Goal: Task Accomplishment & Management: Use online tool/utility

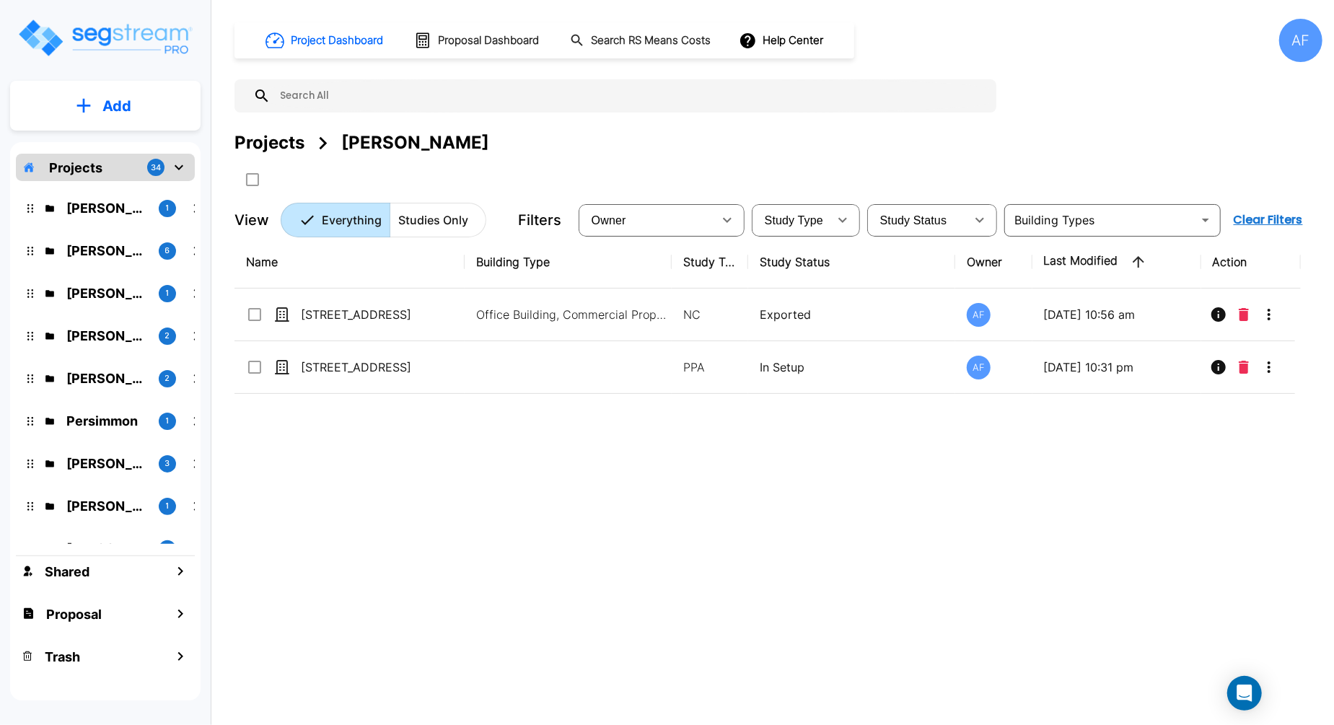
click at [311, 95] on input "text" at bounding box center [629, 95] width 718 height 33
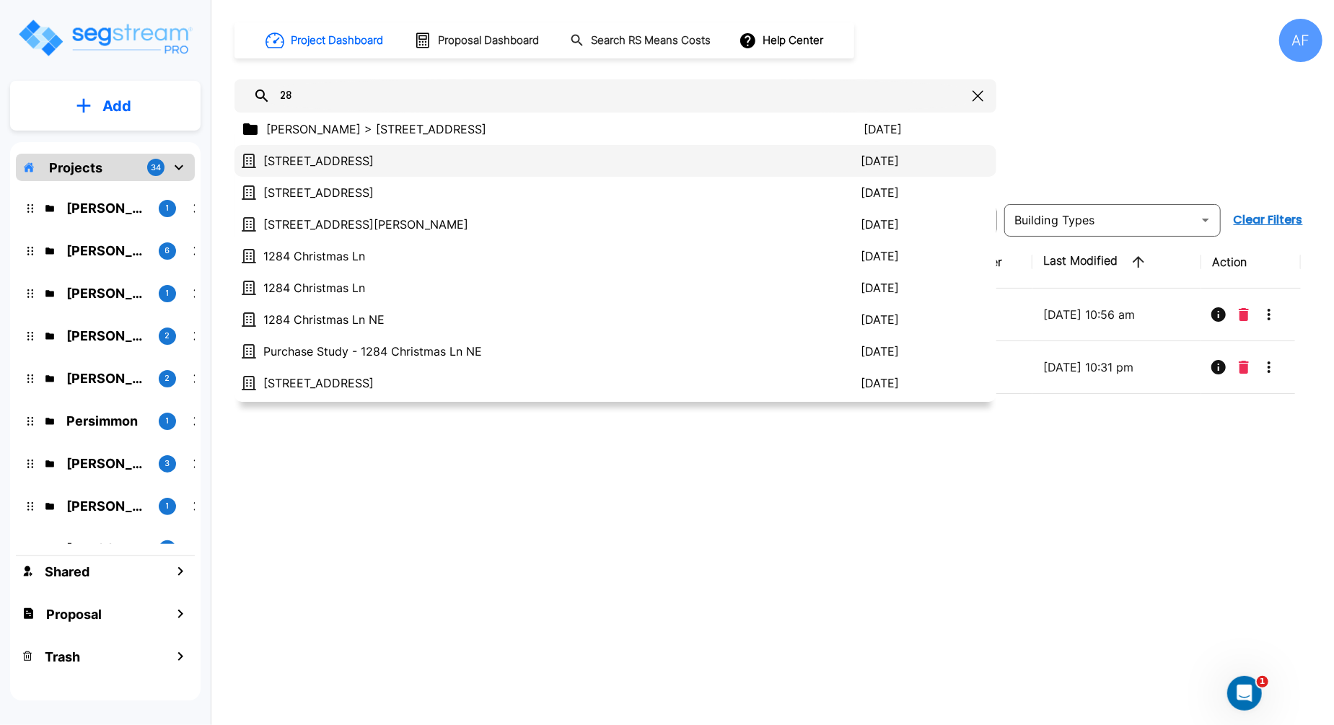
type input "28"
click at [328, 148] on div "2820 Seagirt Avenue 2025/10/13" at bounding box center [615, 161] width 762 height 32
click at [382, 157] on p "[STREET_ADDRESS]" at bounding box center [561, 160] width 597 height 17
click at [382, 157] on p "2820 Seagirt Avenue" at bounding box center [561, 160] width 597 height 17
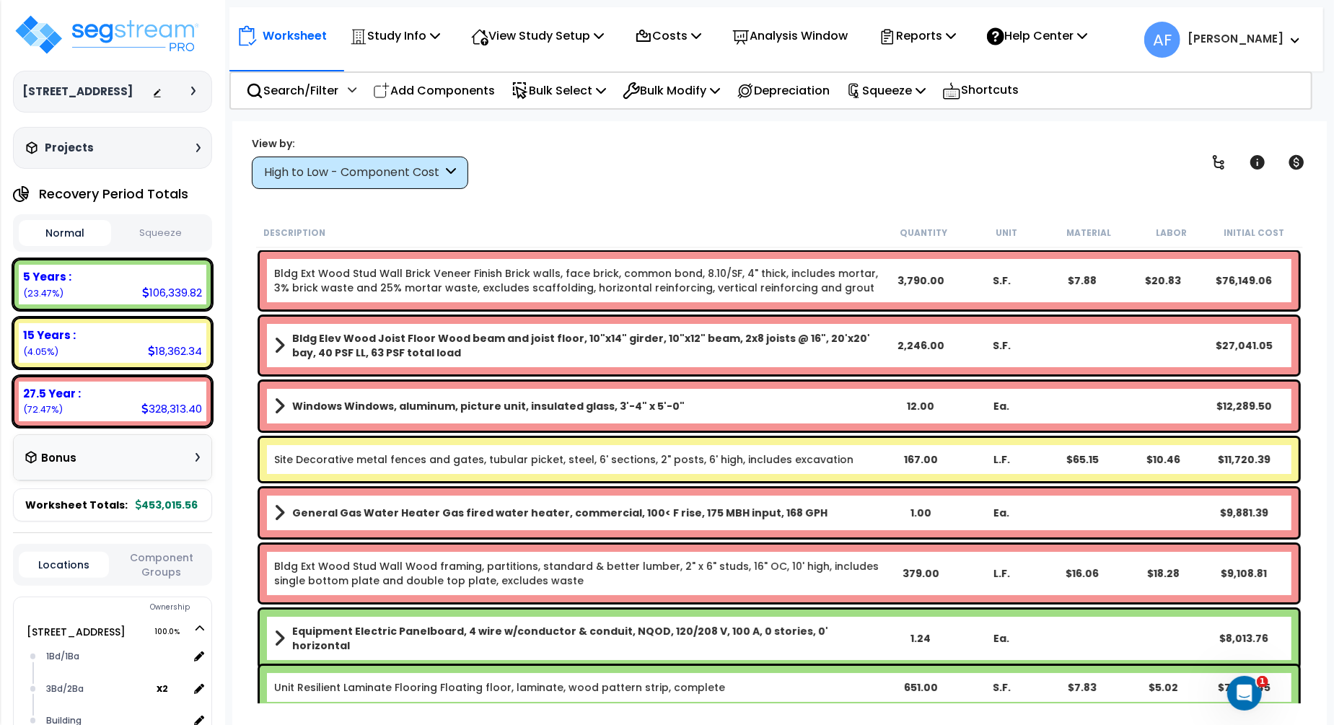
click at [659, 166] on div "View by: High to Low - Component Cost High to Low - Component Cost" at bounding box center [779, 162] width 1065 height 53
click at [964, 32] on div "Reports Get Report Manage Report Images Manage Report Custom Fields Download Re…" at bounding box center [917, 36] width 93 height 34
click at [956, 35] on icon at bounding box center [951, 36] width 10 height 12
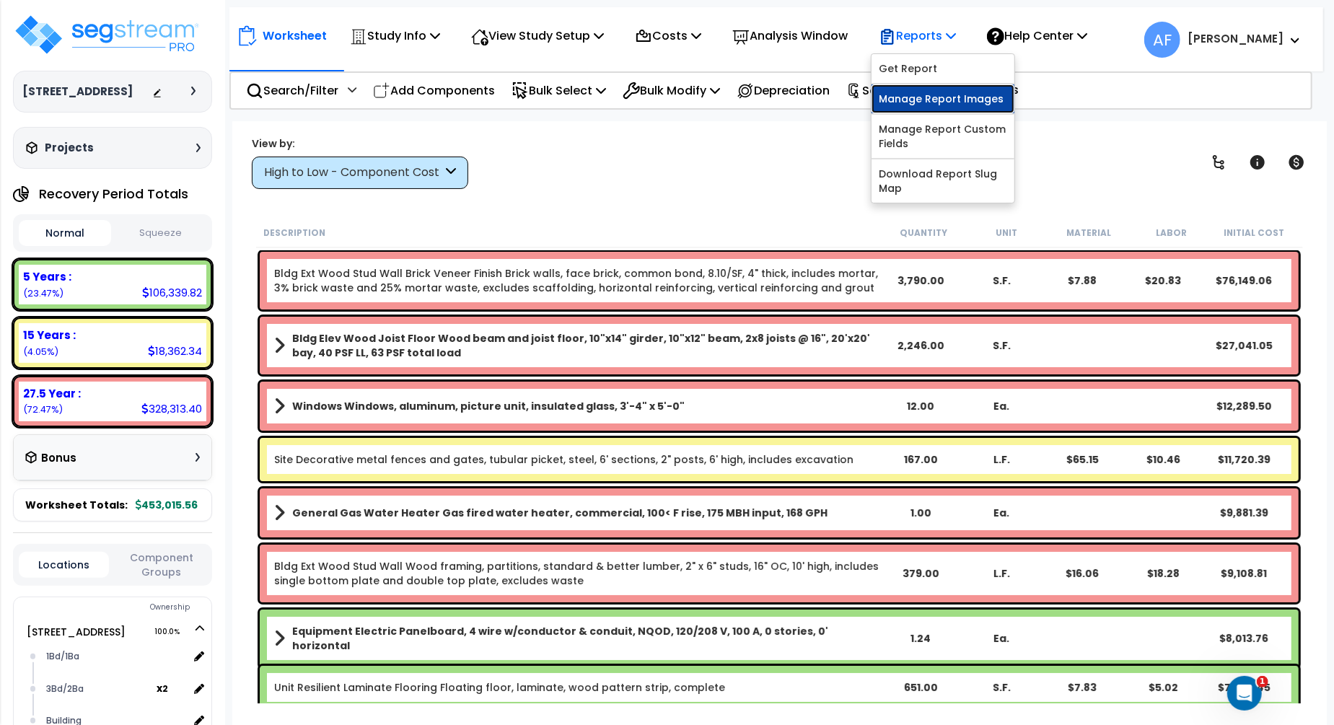
click at [956, 97] on link "Manage Report Images" at bounding box center [942, 98] width 143 height 29
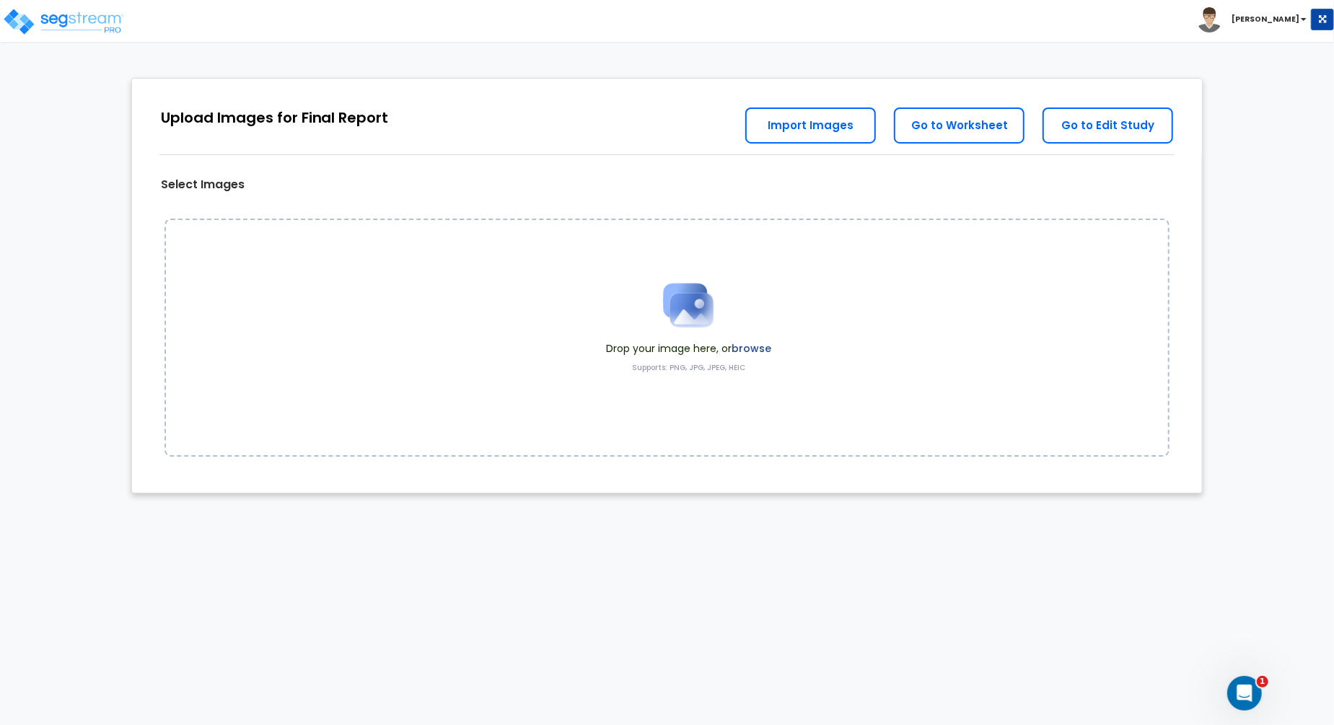
click at [760, 347] on label "browse" at bounding box center [751, 348] width 40 height 14
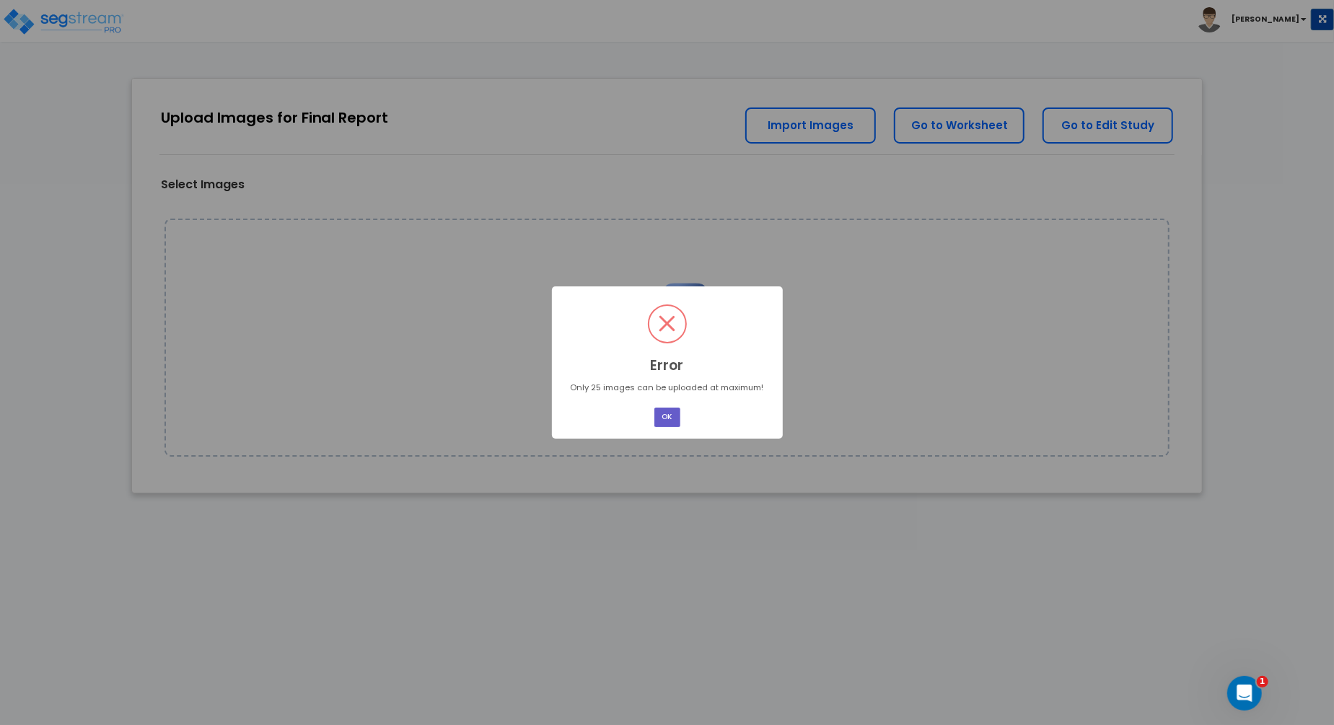
click at [668, 414] on button "OK" at bounding box center [667, 417] width 26 height 19
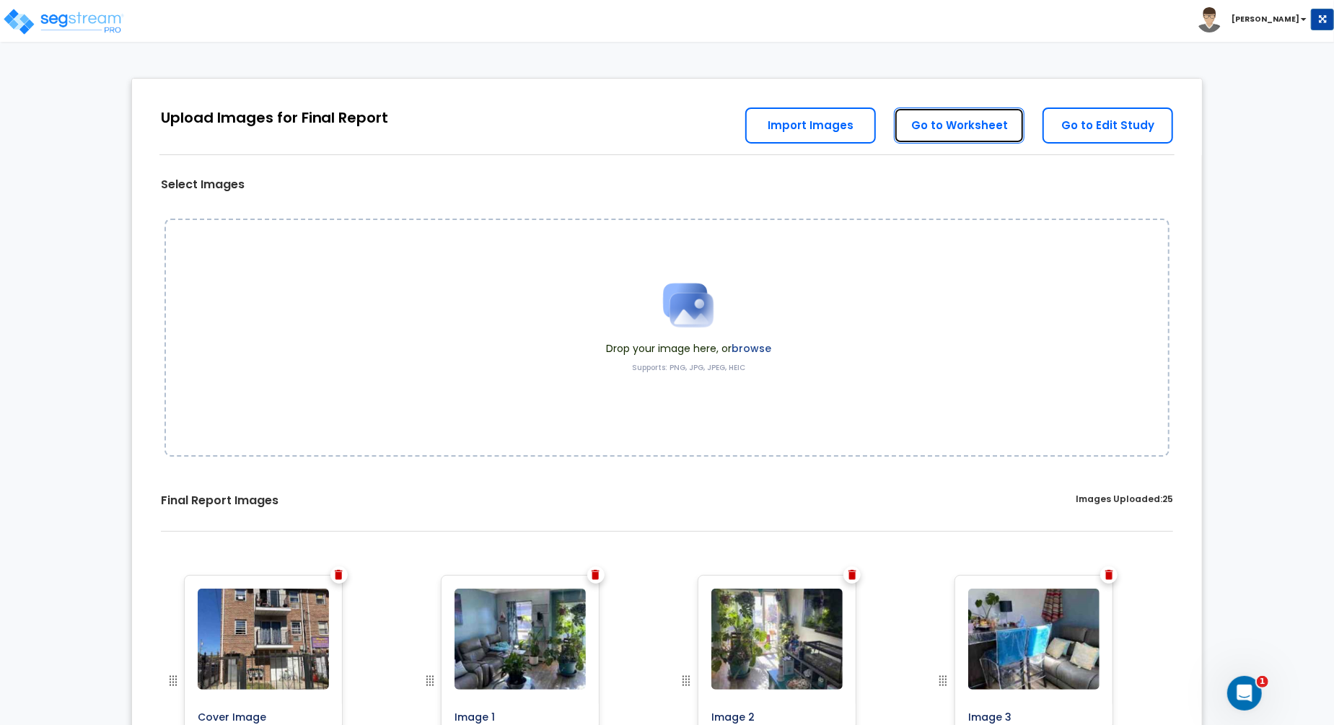
click at [982, 131] on link "Go to Worksheet" at bounding box center [959, 125] width 131 height 36
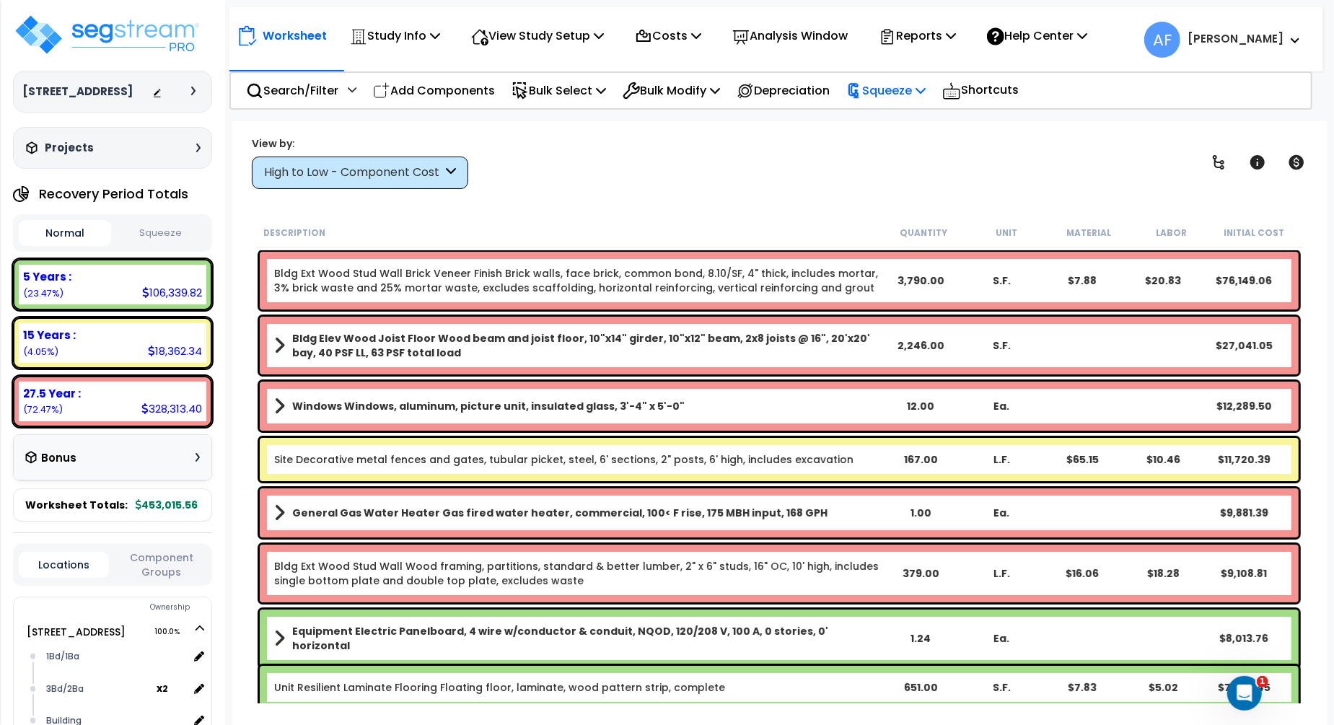
click at [906, 74] on div "Squeeze" at bounding box center [885, 91] width 79 height 34
click at [889, 118] on link "Squeeze" at bounding box center [910, 122] width 143 height 29
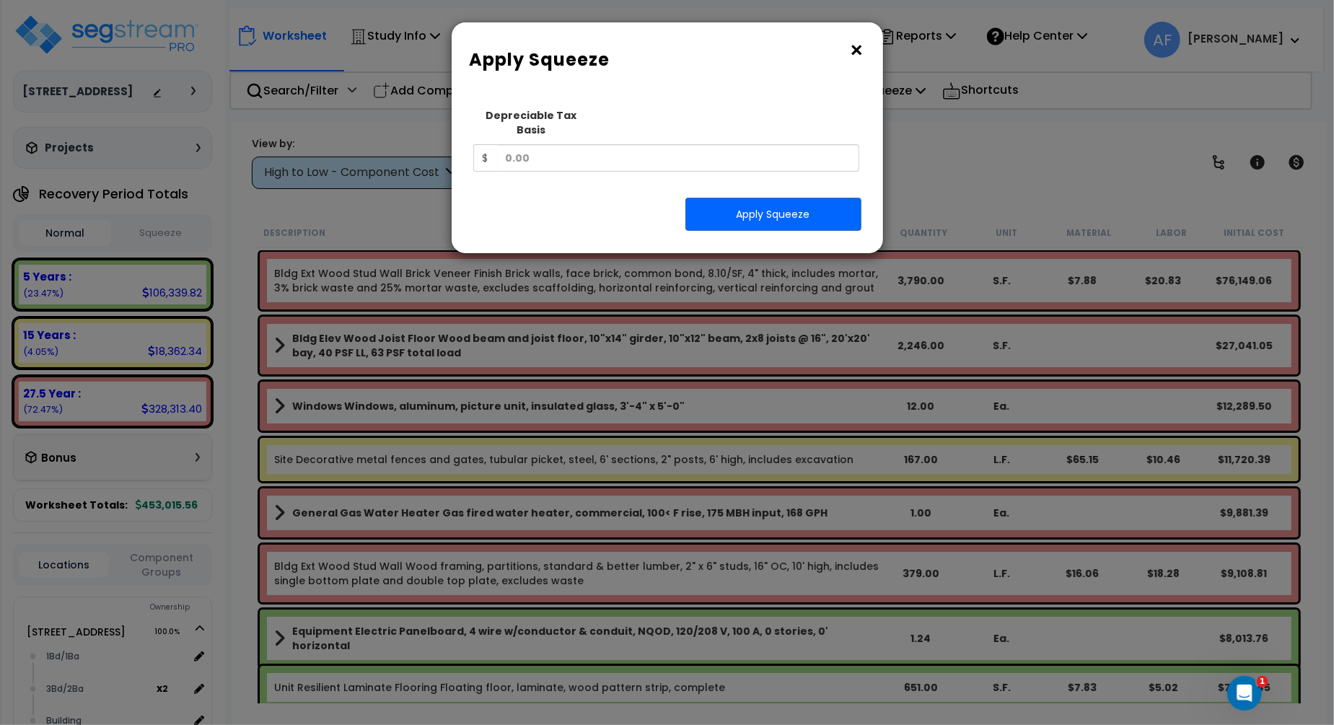
click at [862, 48] on button "×" at bounding box center [857, 50] width 16 height 23
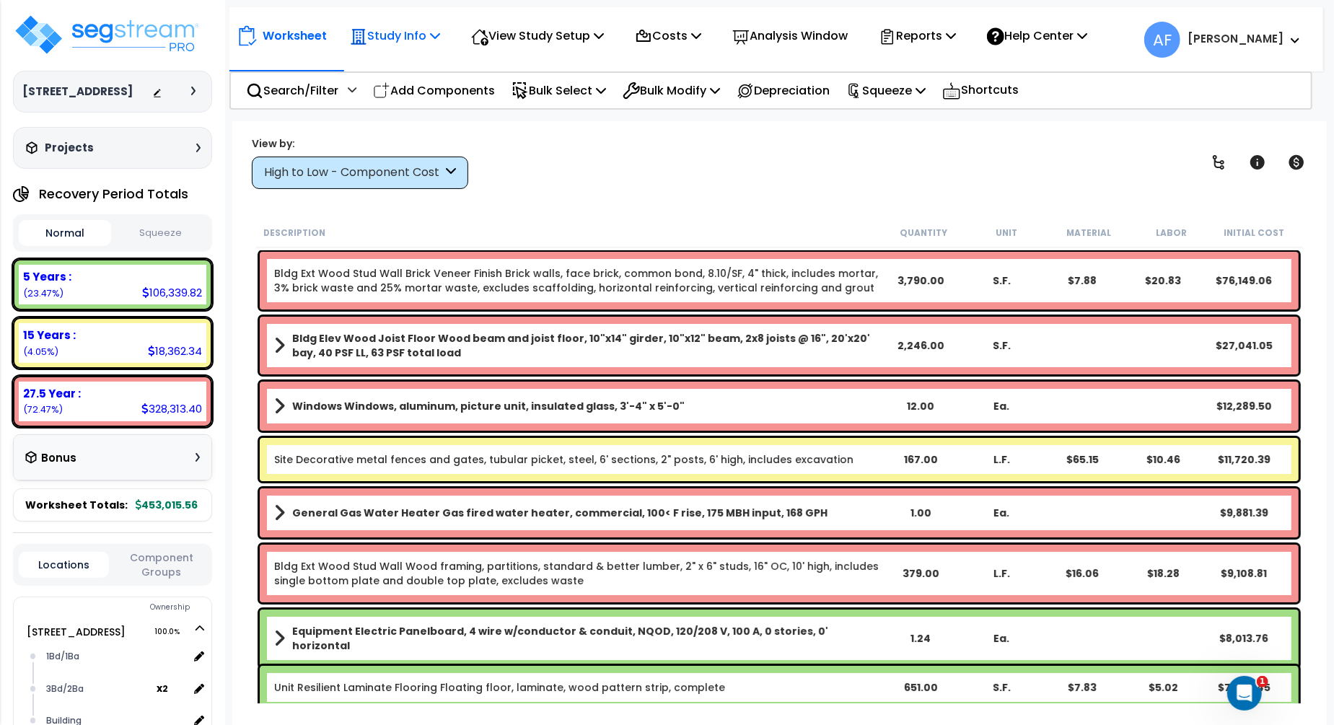
click at [437, 46] on div "Study Info" at bounding box center [395, 36] width 90 height 34
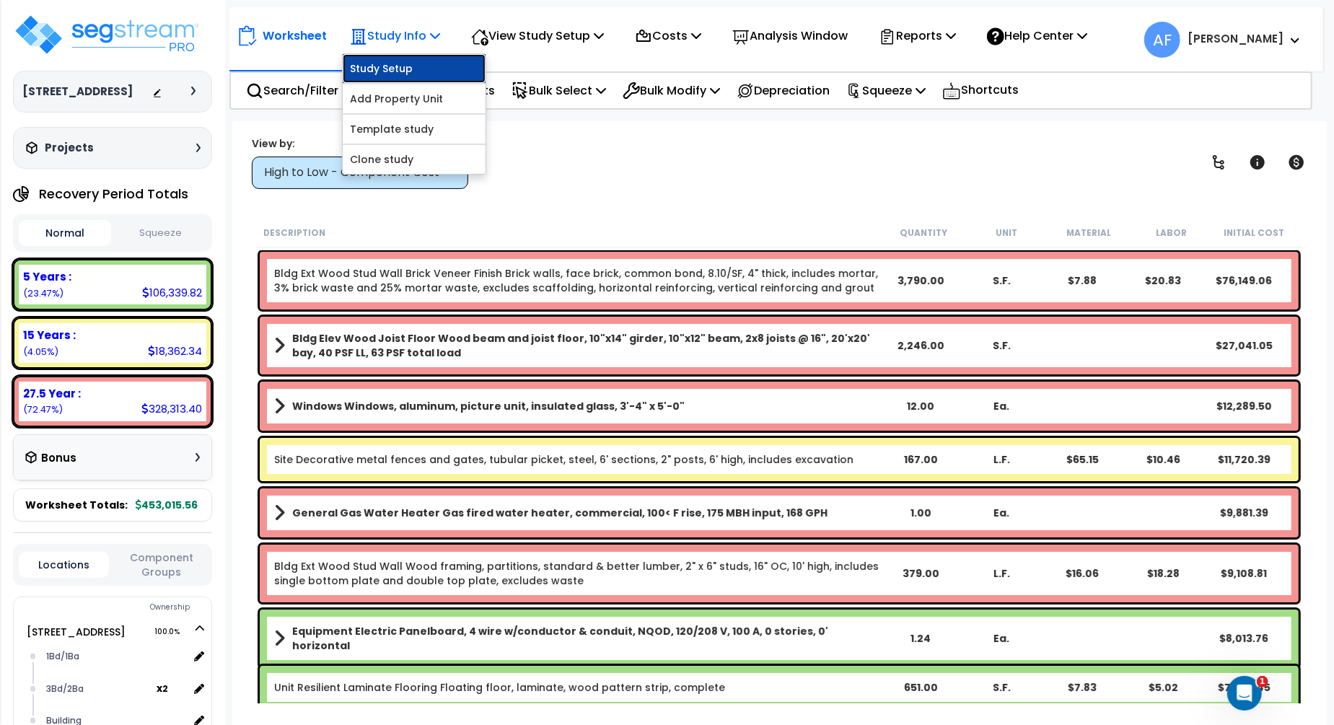
click at [426, 76] on link "Study Setup" at bounding box center [414, 68] width 143 height 29
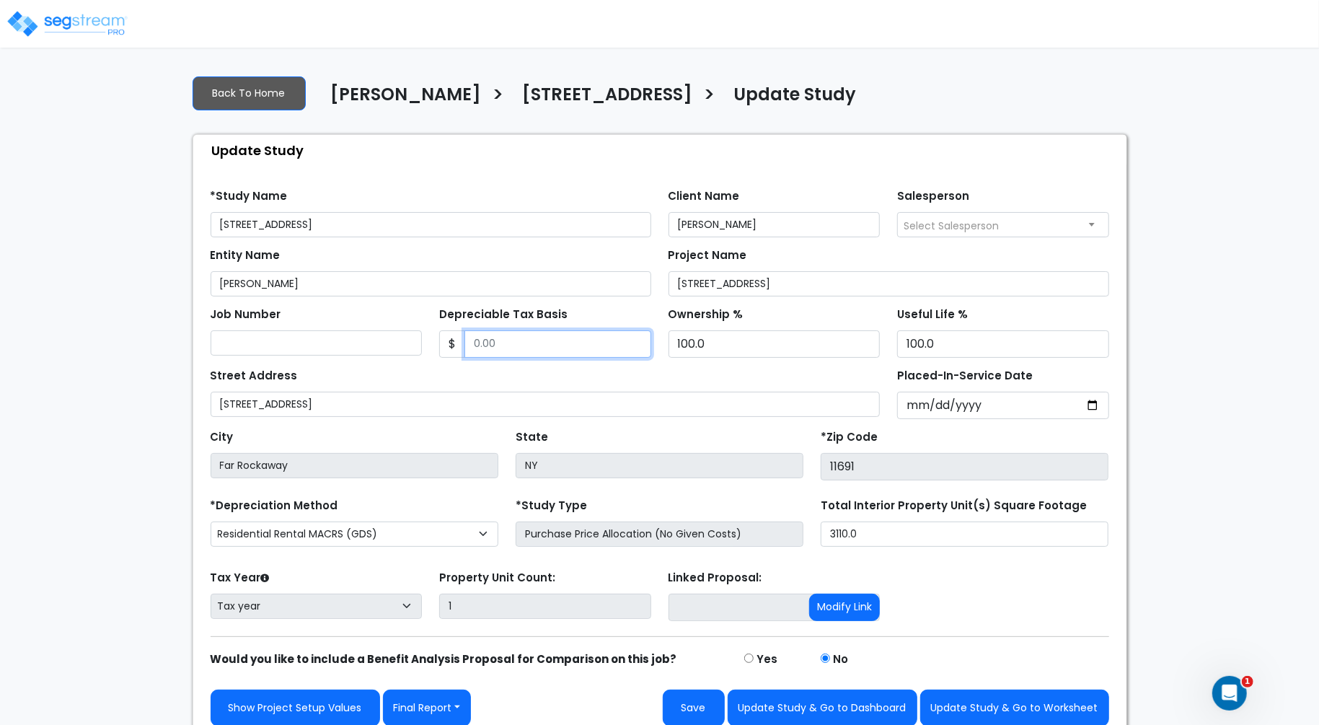
click at [557, 348] on input "Depreciable Tax Basis" at bounding box center [558, 343] width 187 height 27
paste input "text"
type input "658,750"
click at [642, 388] on div "Street Address 2820 seagirt avenue far rockway ny 11691" at bounding box center [546, 391] width 670 height 52
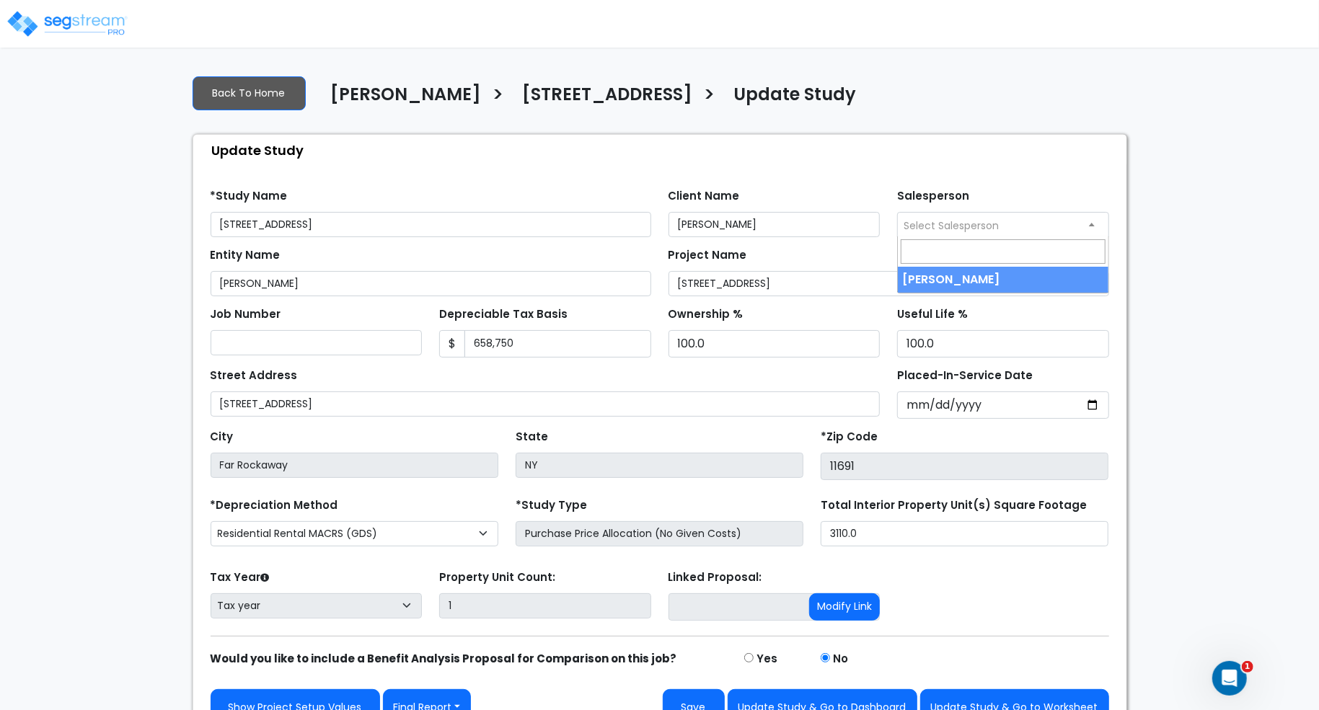
click at [967, 221] on span "Select Salesperson" at bounding box center [951, 226] width 95 height 14
select select "157"
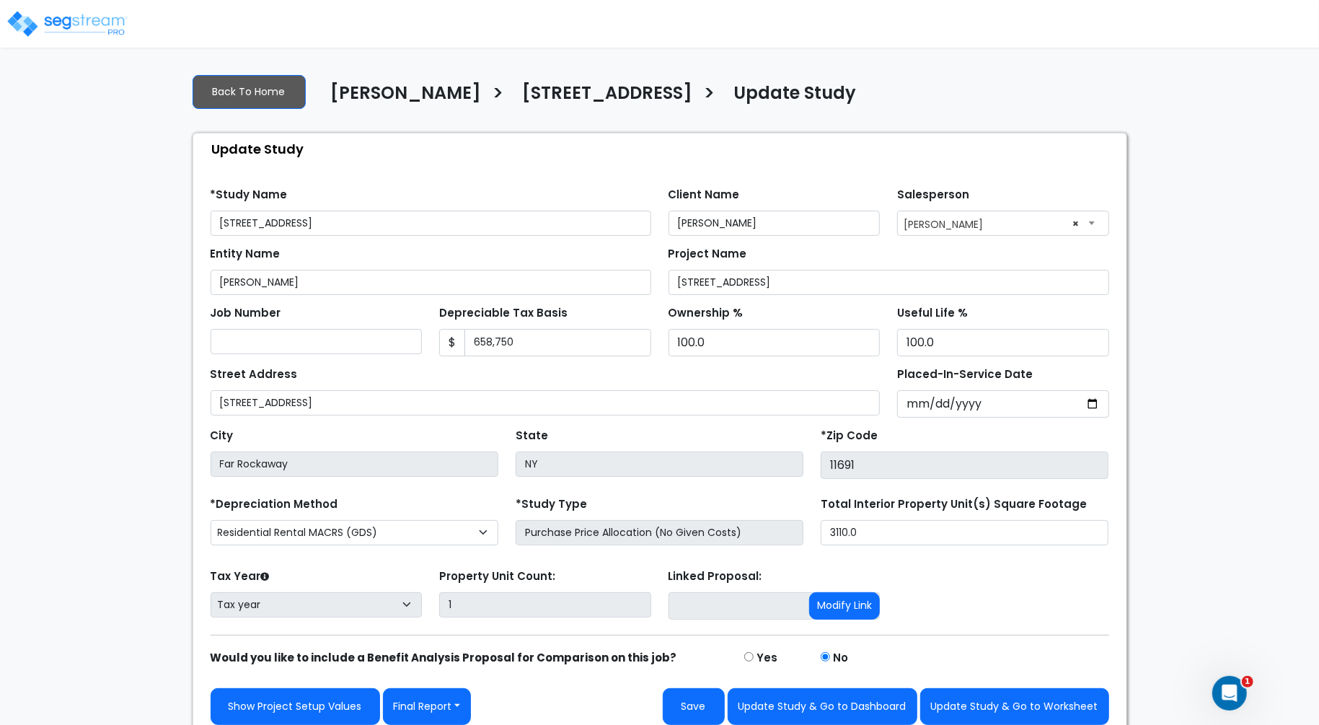
scroll to position [9, 0]
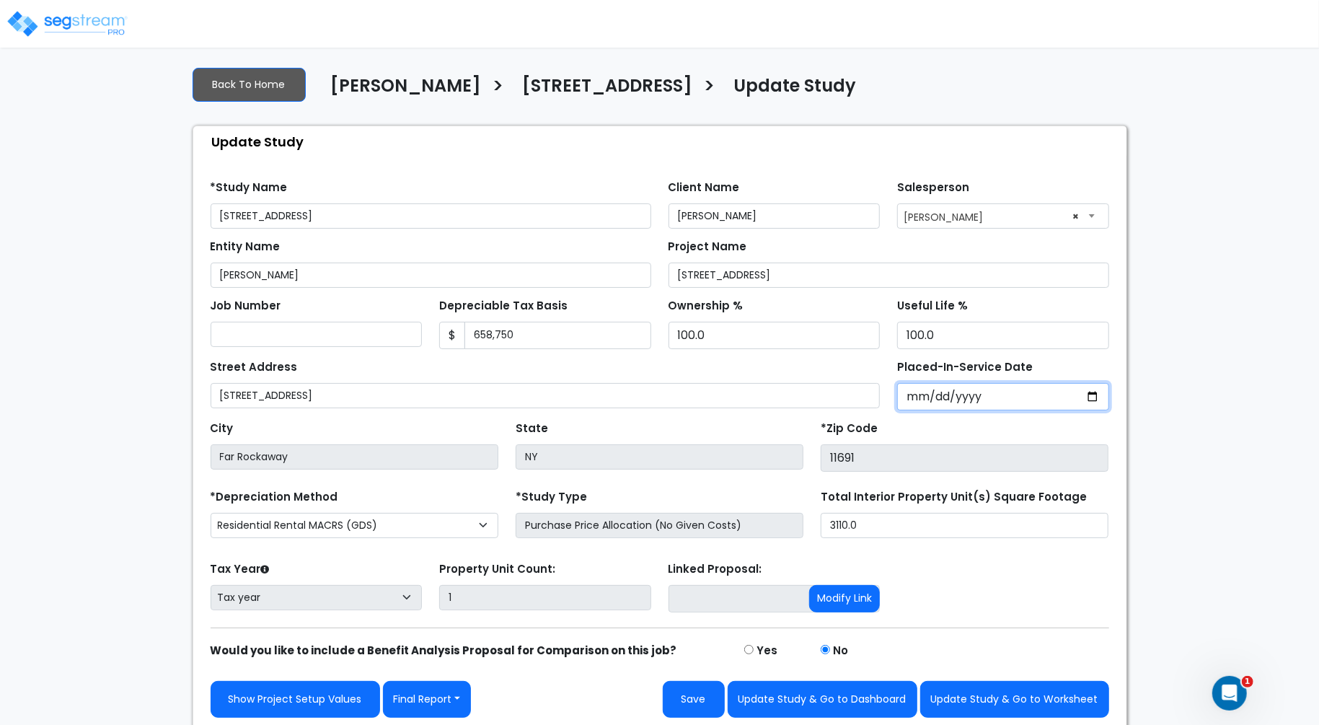
click at [916, 404] on input "Placed-In-Service Date" at bounding box center [1003, 396] width 212 height 27
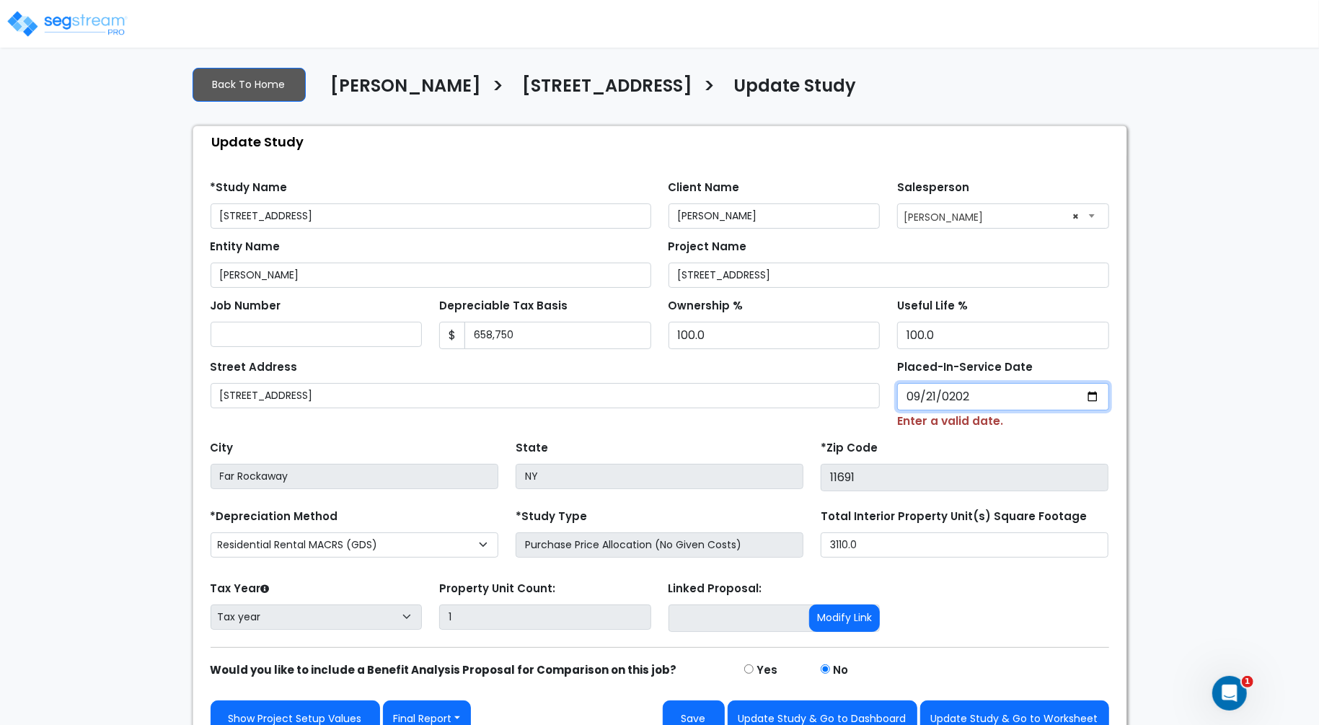
type input "[DATE]"
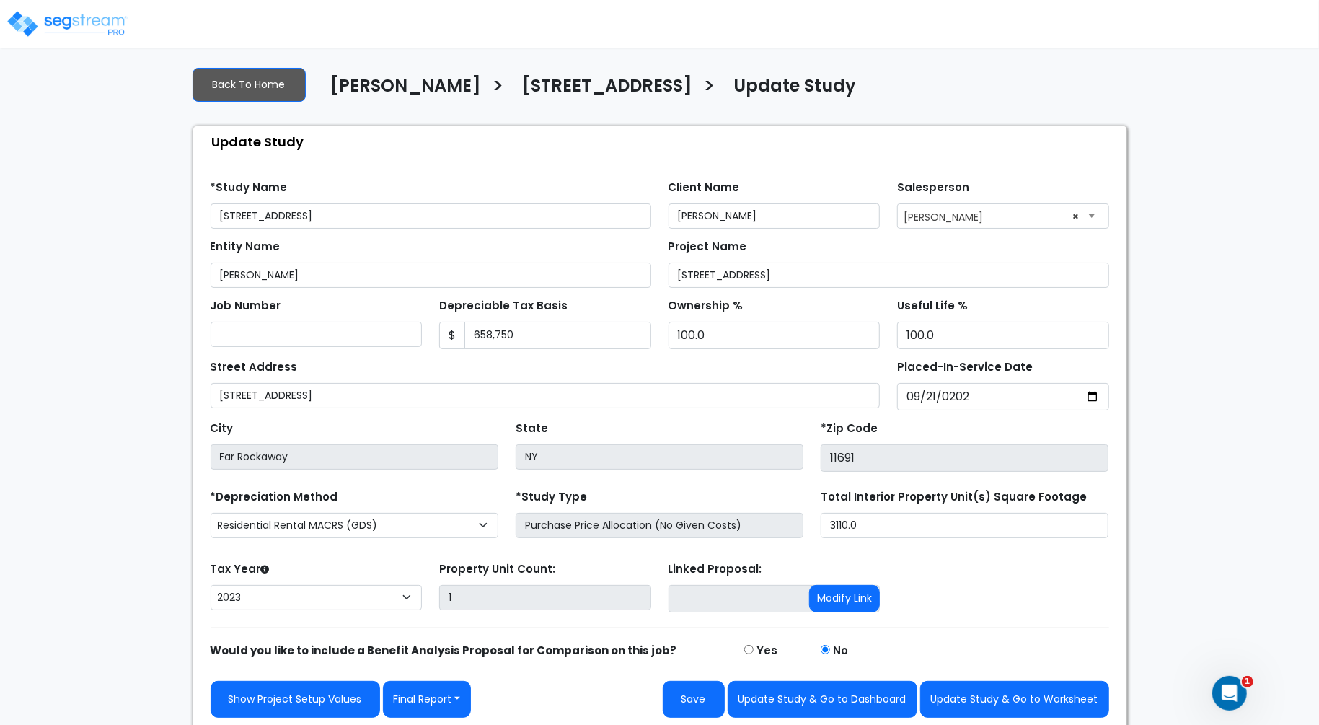
click at [804, 361] on div "Street Address 2820 seagirt avenue far rockway ny 11691" at bounding box center [546, 382] width 670 height 52
click at [387, 593] on select "2026 2025 2024 2023" at bounding box center [317, 597] width 212 height 25
select select "2024"
click at [211, 585] on select "2026 2025 2024 2023" at bounding box center [317, 597] width 212 height 25
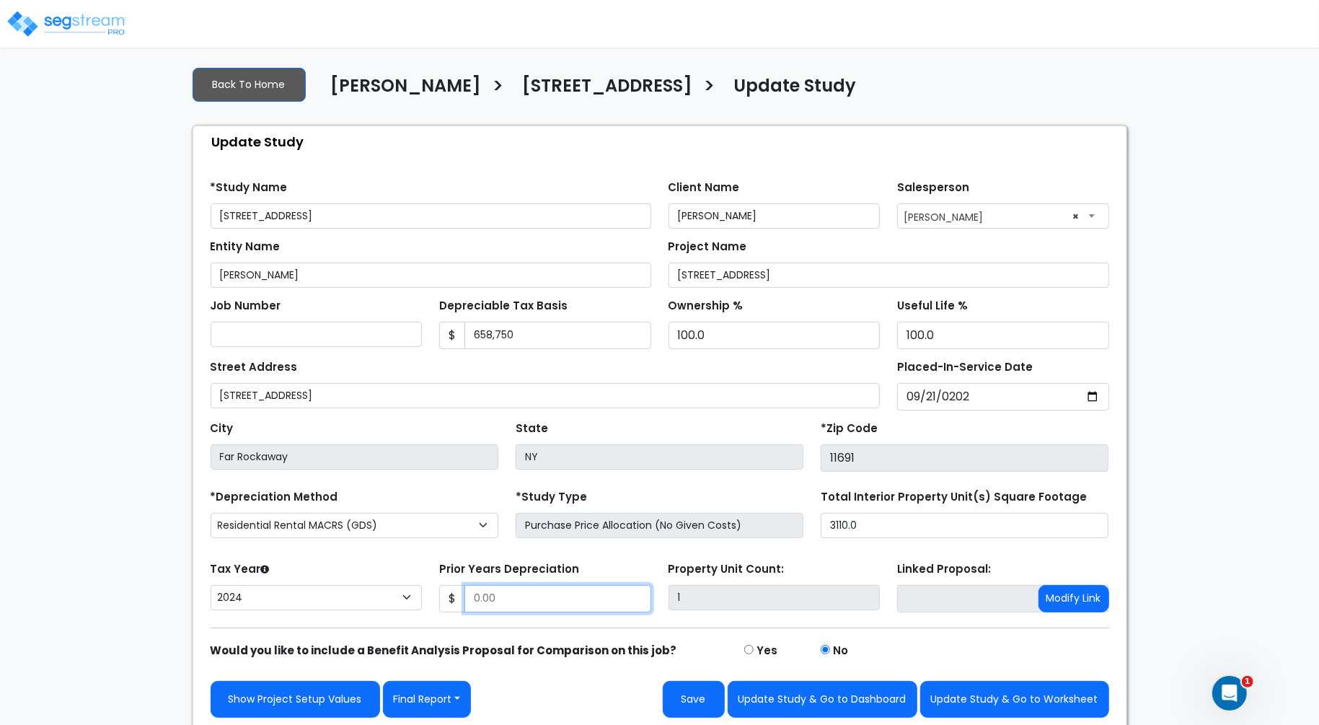
click at [482, 589] on input "Prior Years Depreciation" at bounding box center [558, 598] width 187 height 27
click at [1197, 589] on div "We are Building your Study. So please grab a coffee and let us do the heavy lif…" at bounding box center [659, 392] width 1319 height 675
click at [695, 696] on button "Save" at bounding box center [694, 699] width 62 height 37
type input "28179"
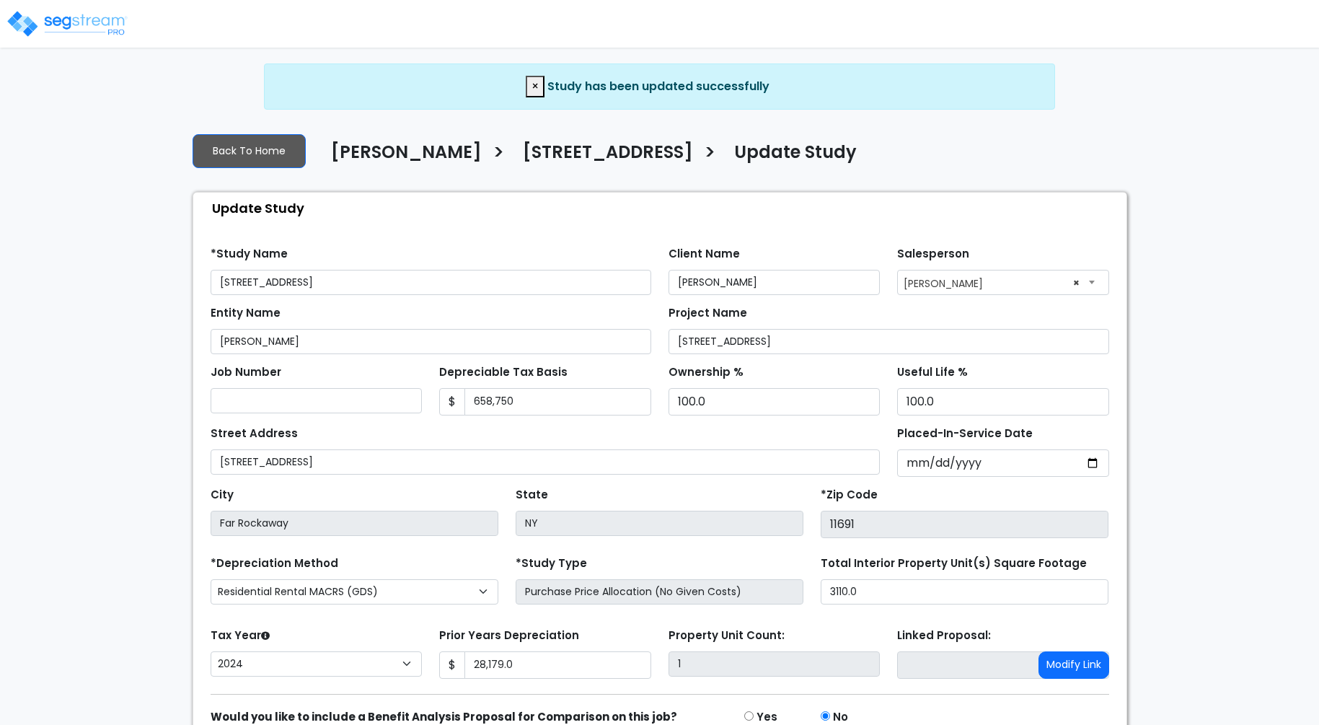
select select "2024"
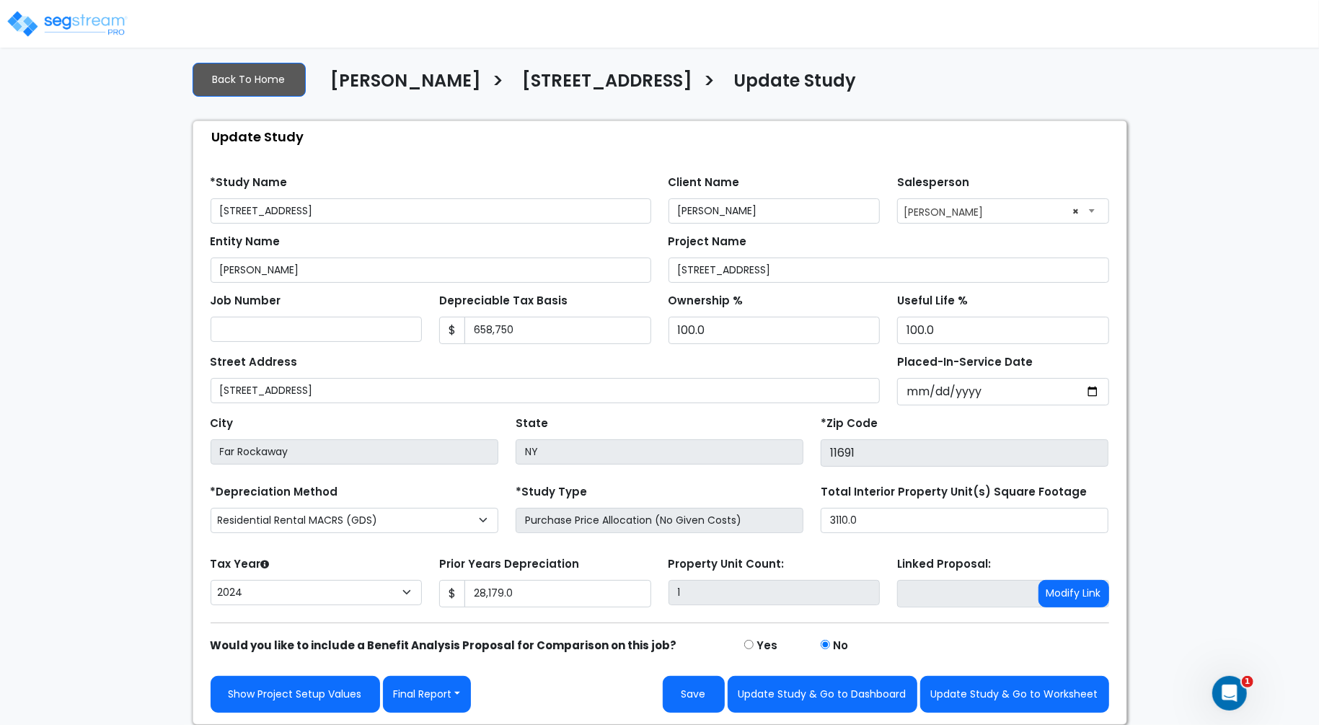
scroll to position [9, 0]
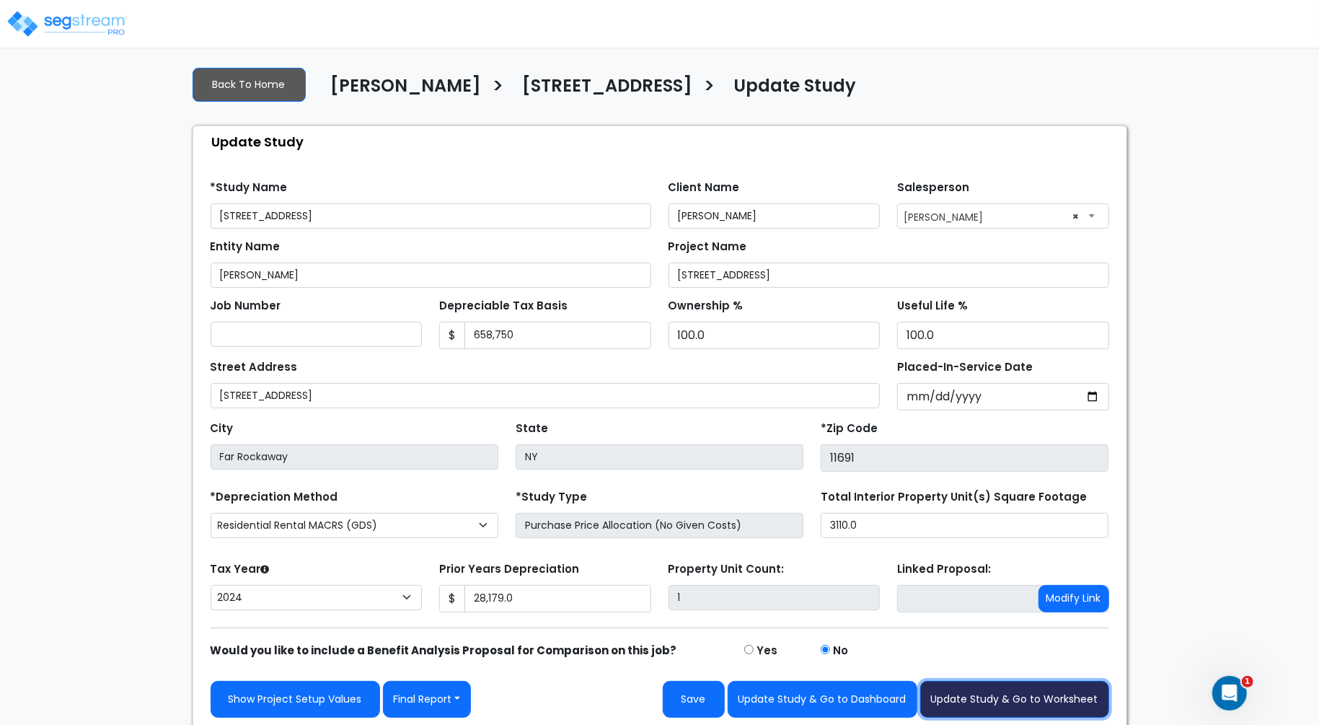
click at [996, 695] on button "Update Study & Go to Worksheet" at bounding box center [1014, 699] width 189 height 37
type input "28179"
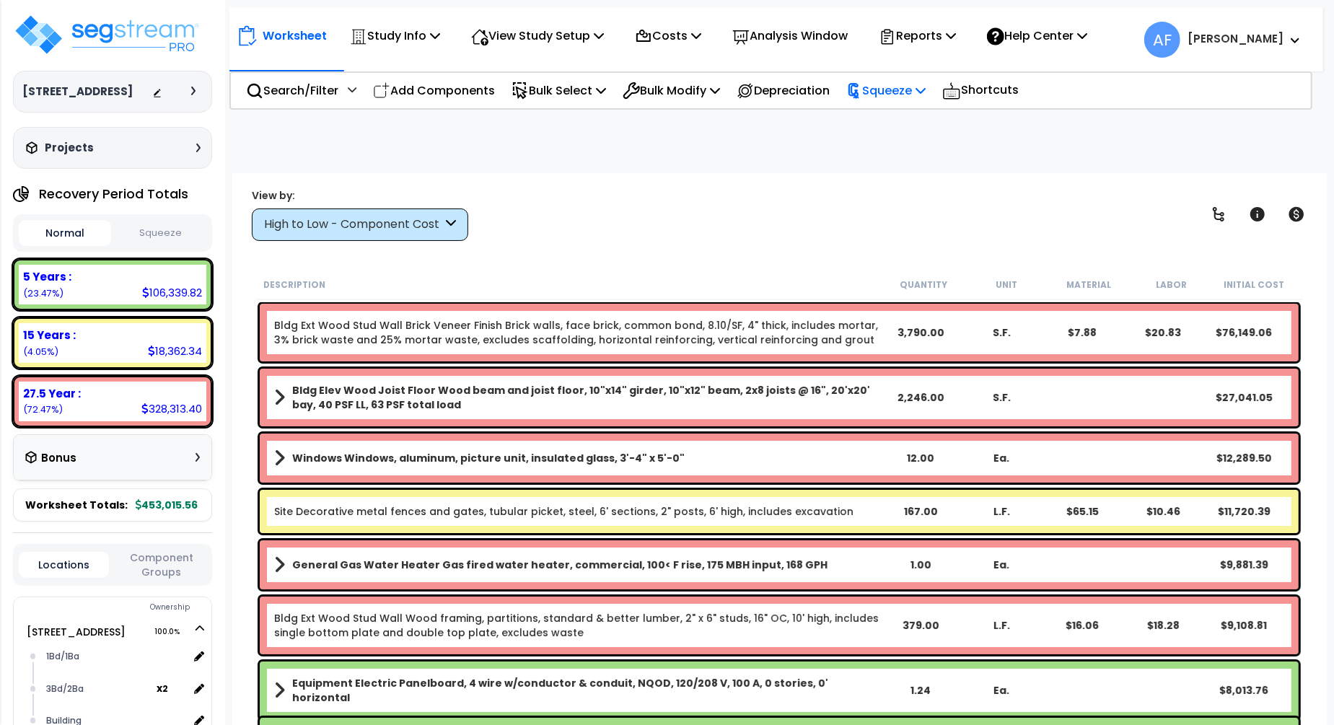
click at [925, 92] on icon at bounding box center [920, 90] width 10 height 12
click at [882, 132] on link "Squeeze" at bounding box center [910, 122] width 143 height 29
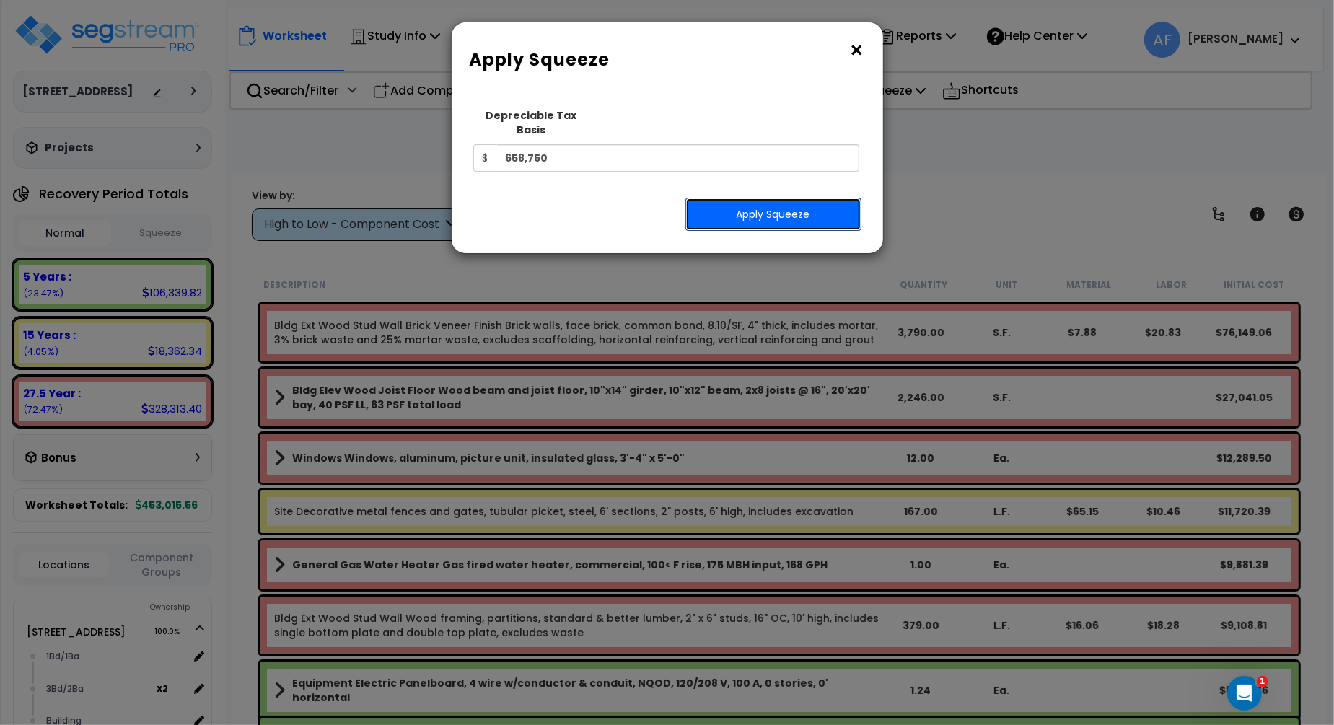
click at [783, 198] on button "Apply Squeeze" at bounding box center [773, 214] width 176 height 33
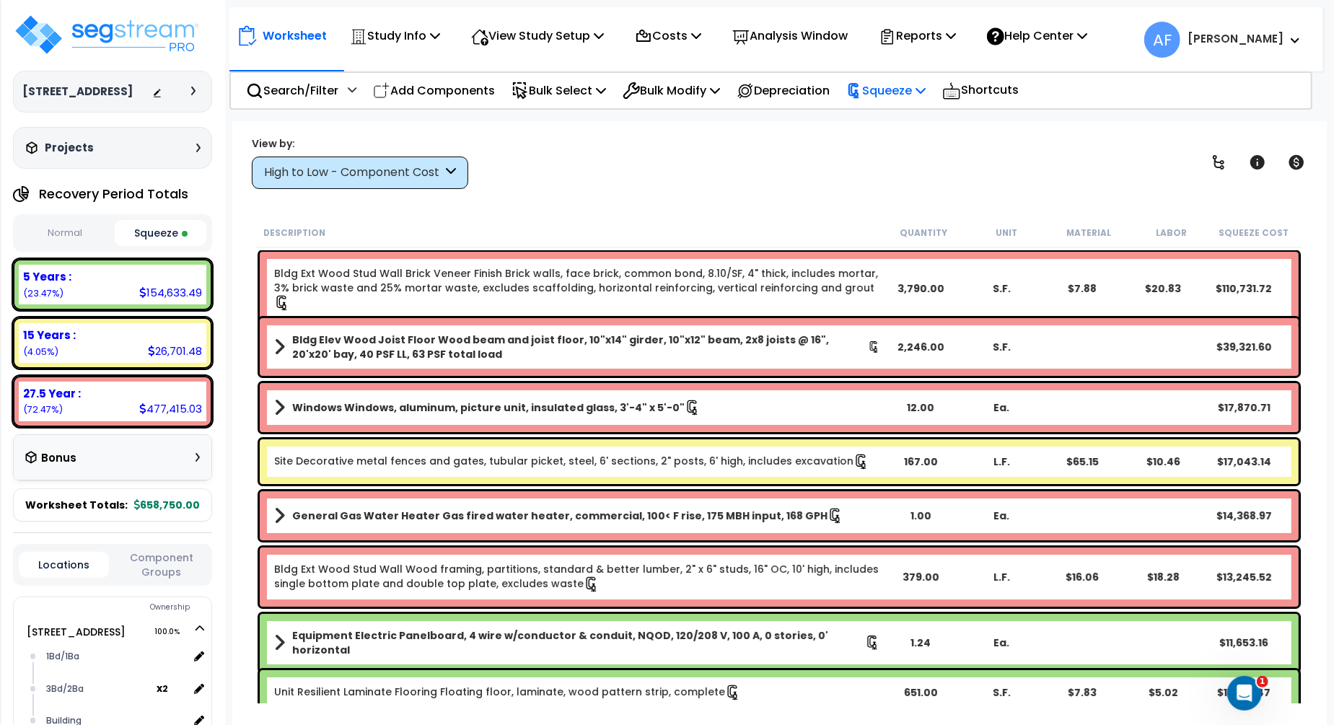
click at [900, 87] on p "Squeeze" at bounding box center [885, 90] width 79 height 19
click at [896, 127] on link "Re-squeeze" at bounding box center [910, 122] width 143 height 29
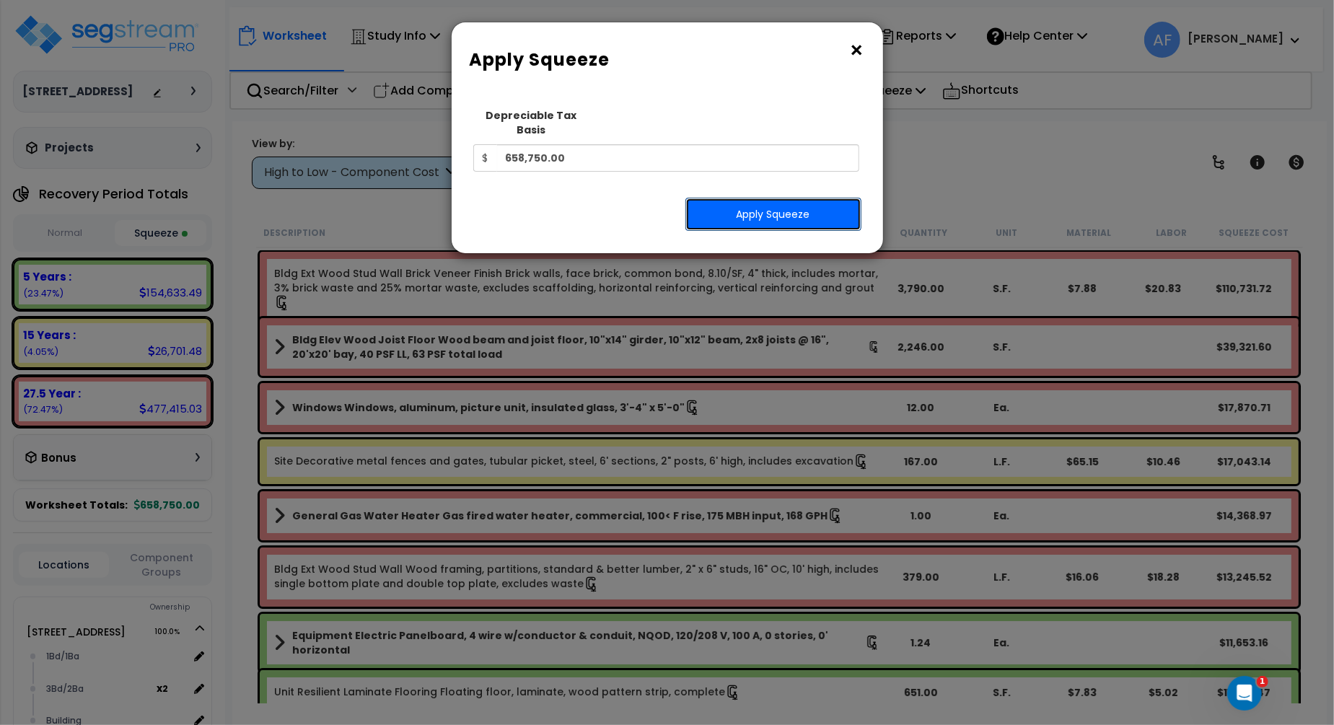
click at [762, 207] on button "Apply Squeeze" at bounding box center [773, 214] width 176 height 33
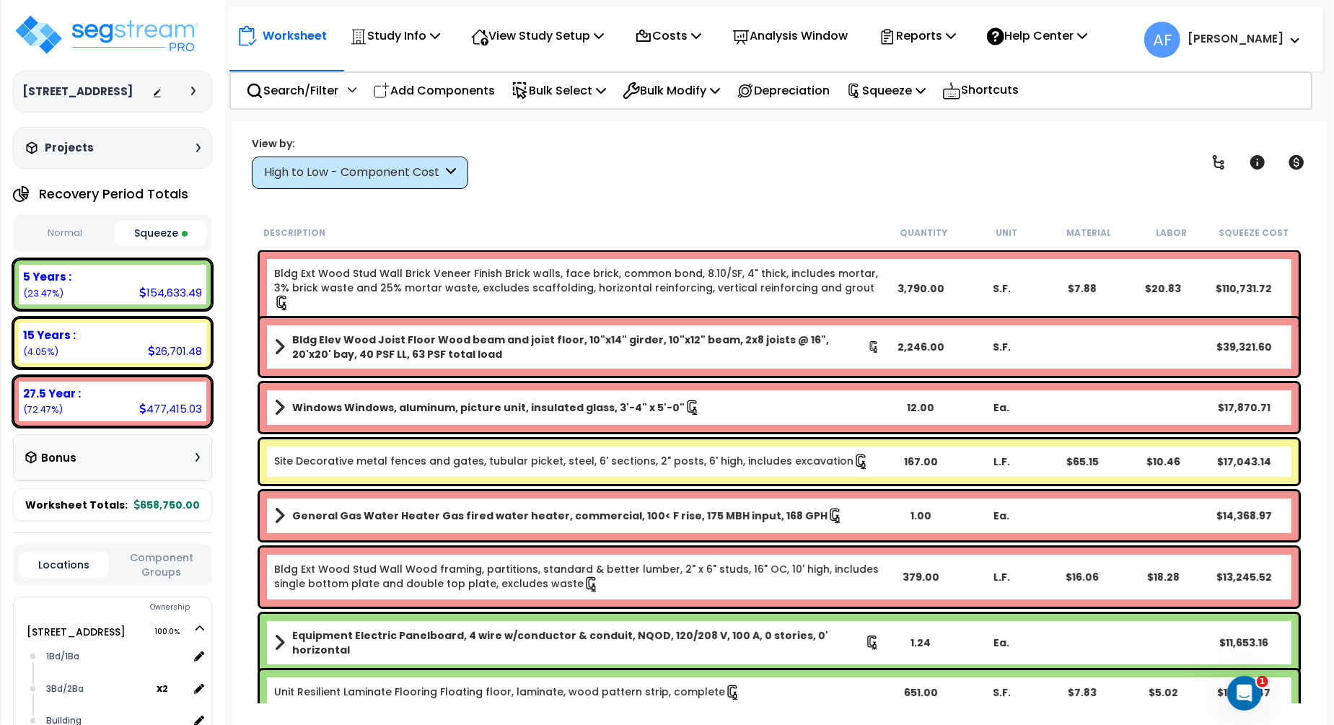
click at [902, 185] on div "View by: High to Low - Component Cost High to Low - Component Cost" at bounding box center [779, 162] width 1065 height 53
click at [956, 39] on icon at bounding box center [951, 36] width 10 height 12
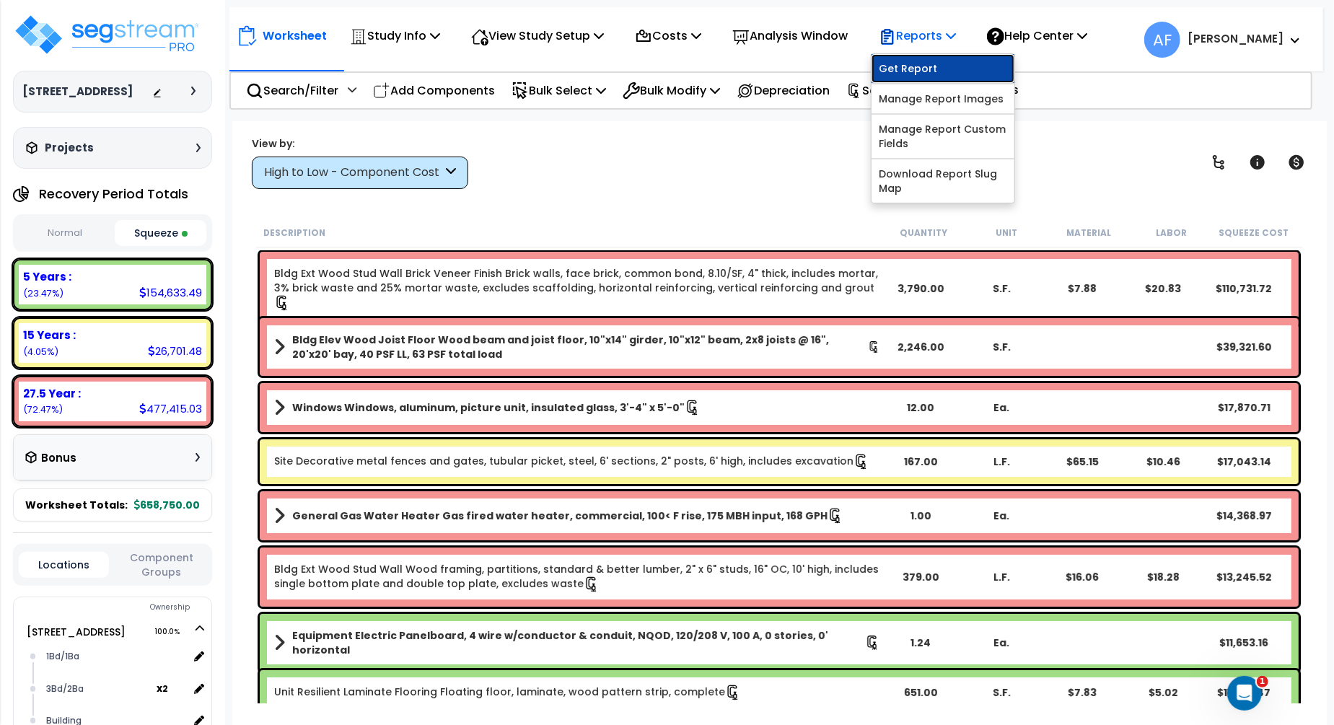
click at [949, 81] on link "Get Report" at bounding box center [942, 68] width 143 height 29
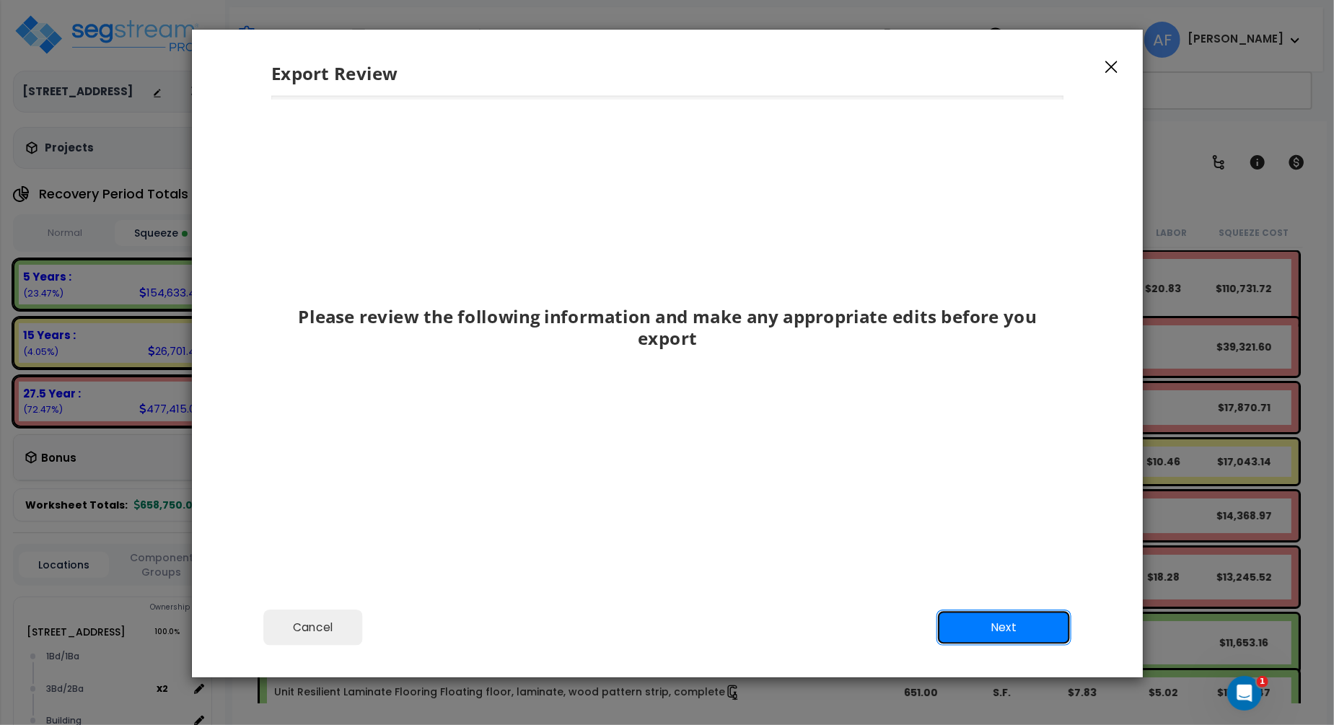
click at [1024, 633] on button "Next" at bounding box center [1003, 627] width 135 height 36
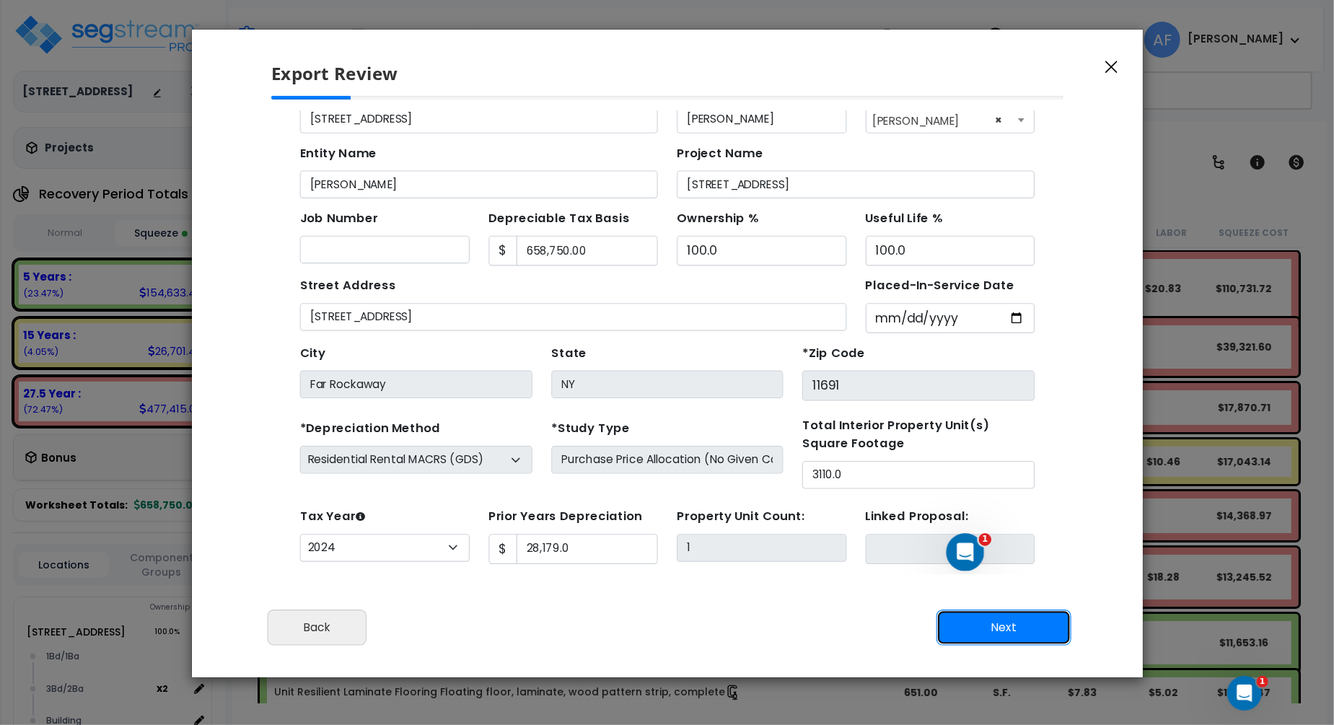
scroll to position [63, 0]
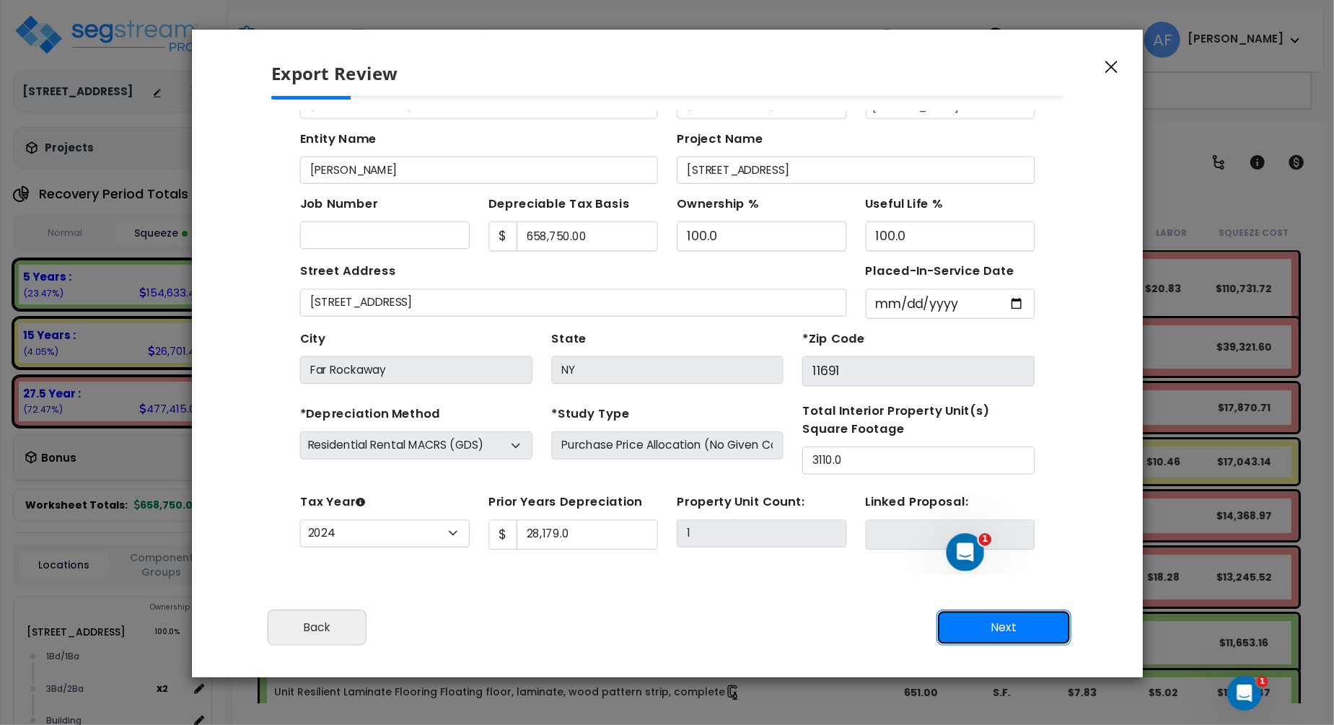
click at [983, 630] on button "Next" at bounding box center [1003, 627] width 135 height 36
type input "28179"
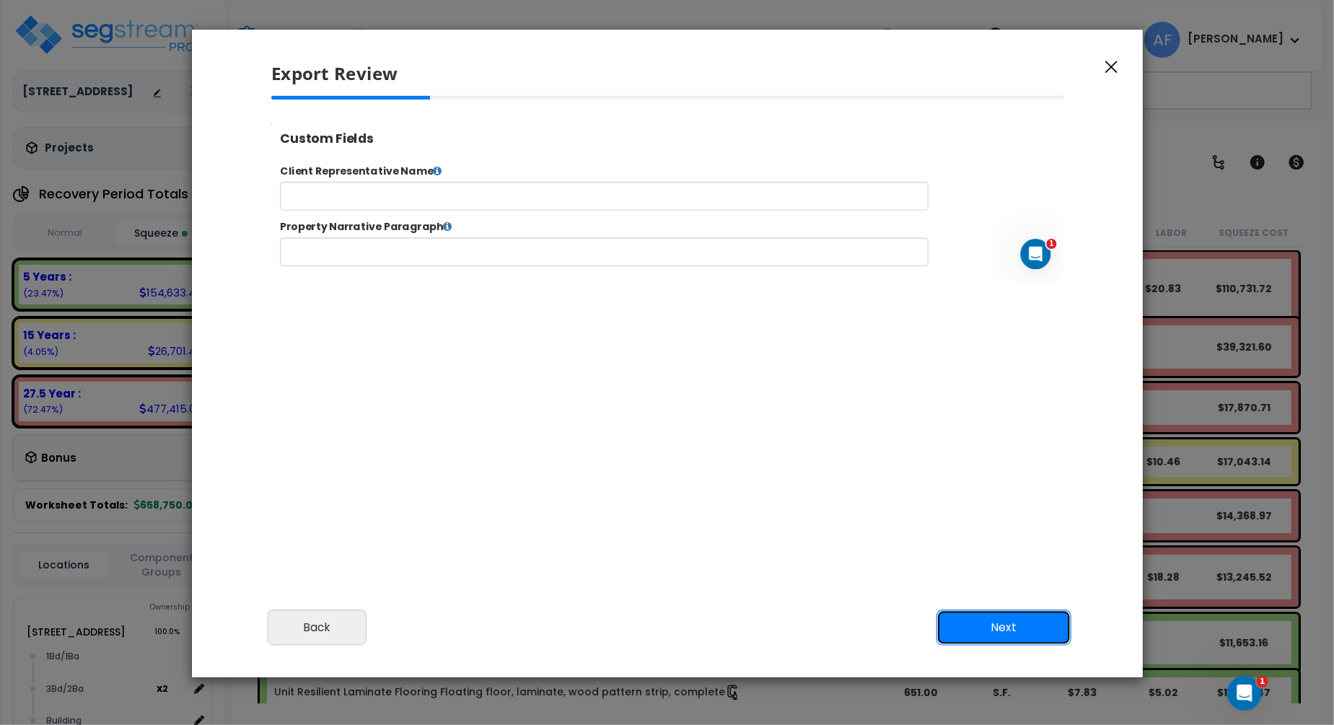
scroll to position [0, 0]
select select "2024"
click at [996, 622] on button "Next" at bounding box center [1003, 627] width 135 height 36
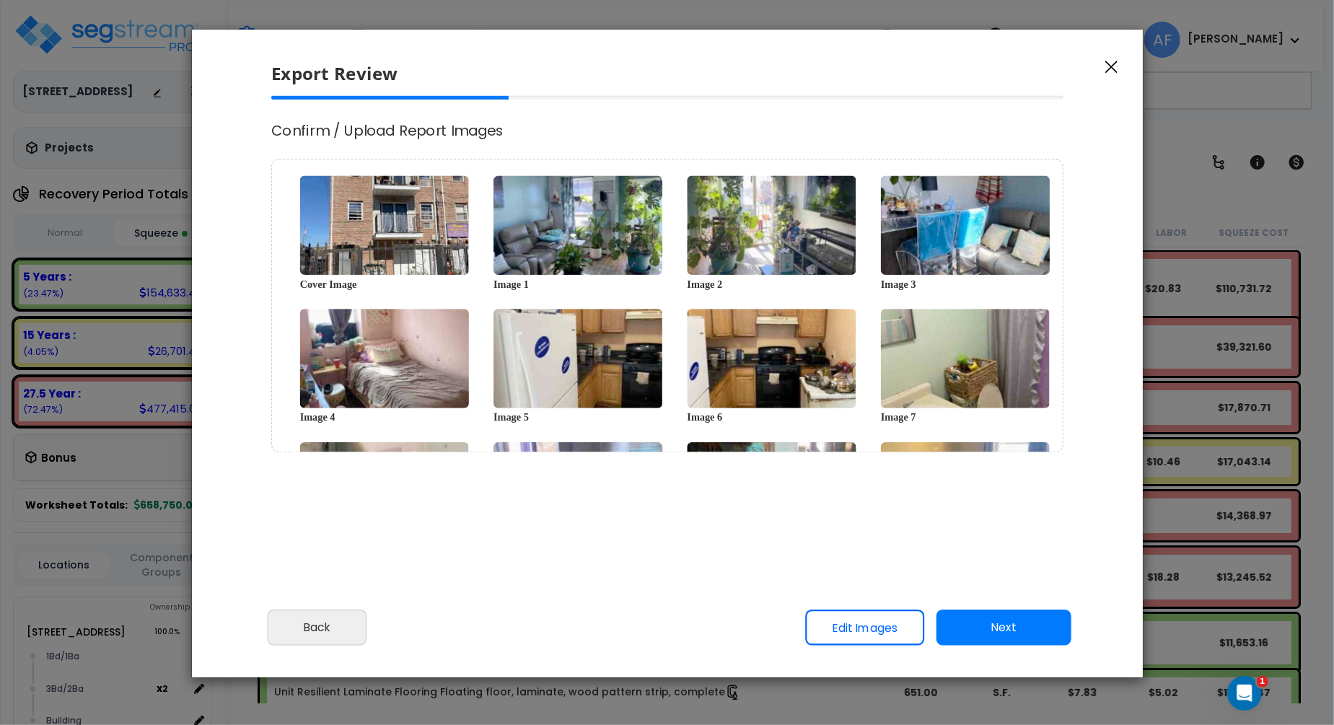
click at [982, 624] on button "Next" at bounding box center [1003, 627] width 135 height 36
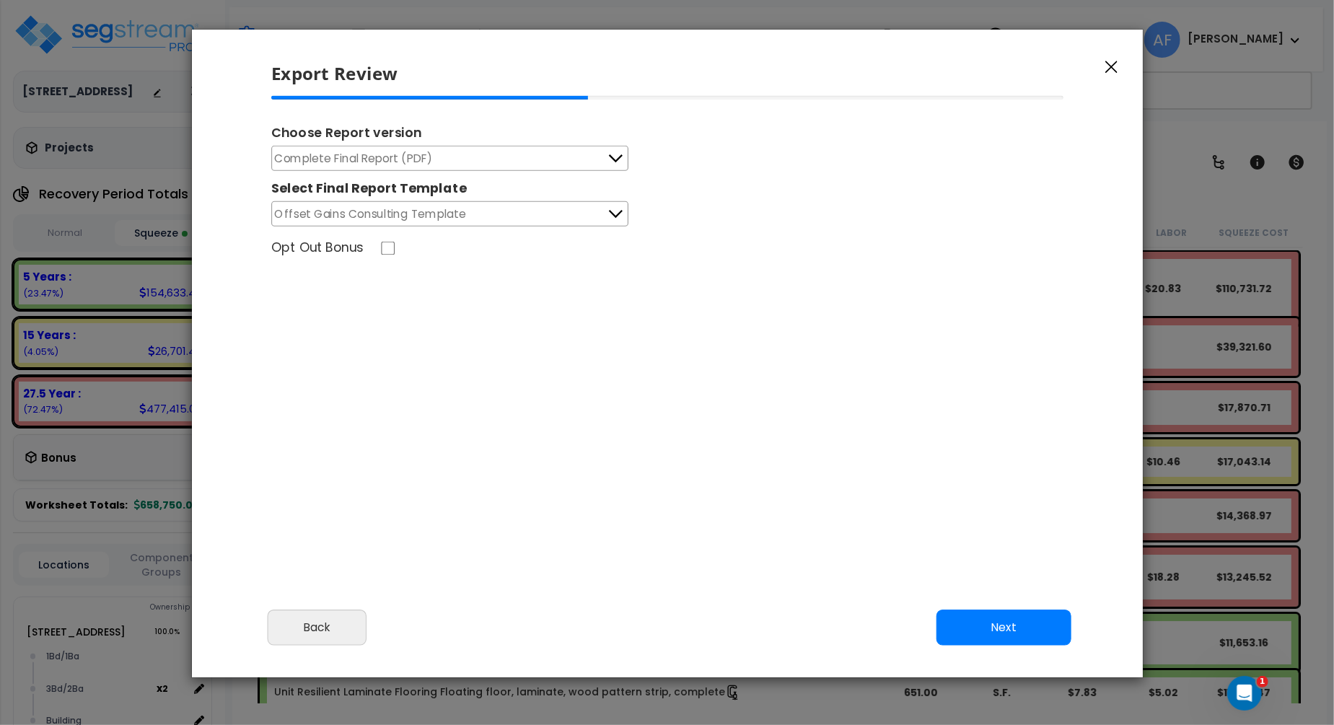
click at [555, 169] on button "Complete Final Report (PDF)" at bounding box center [449, 158] width 357 height 25
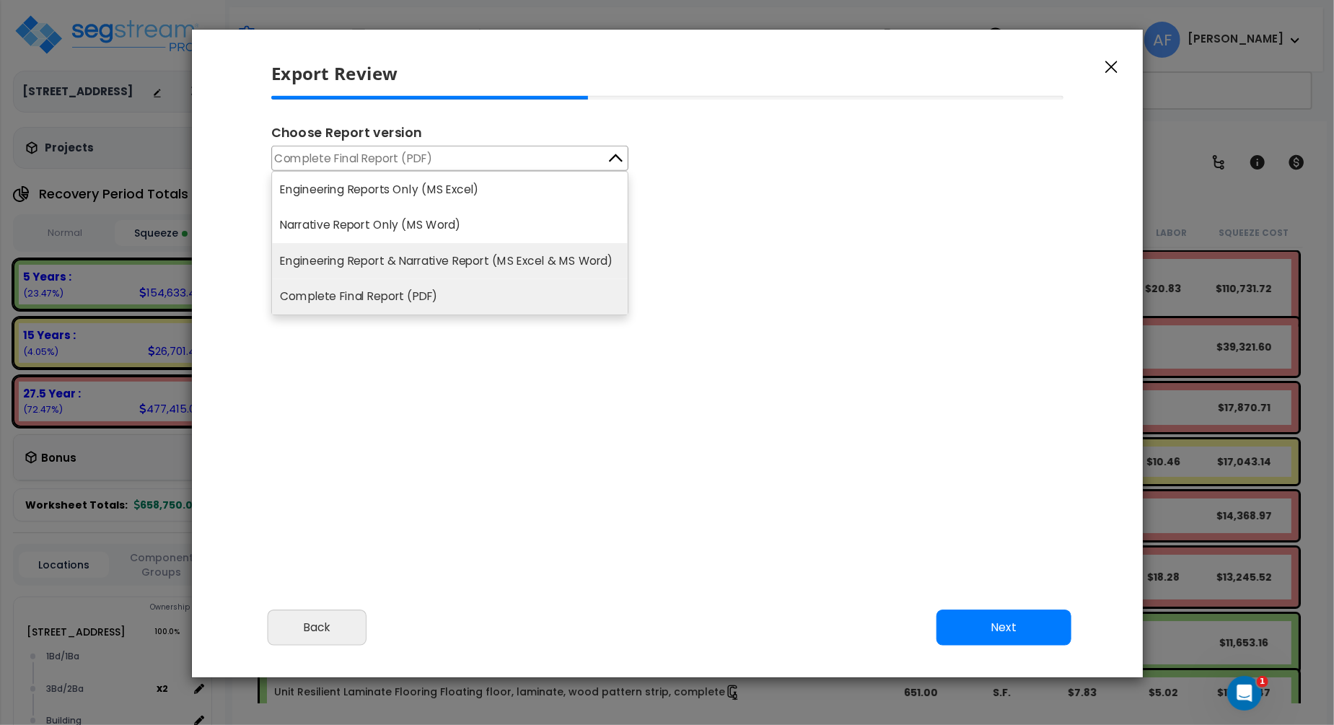
click at [570, 258] on li "Engineering Report & Narrative Report (MS Excel & MS Word)" at bounding box center [450, 261] width 356 height 36
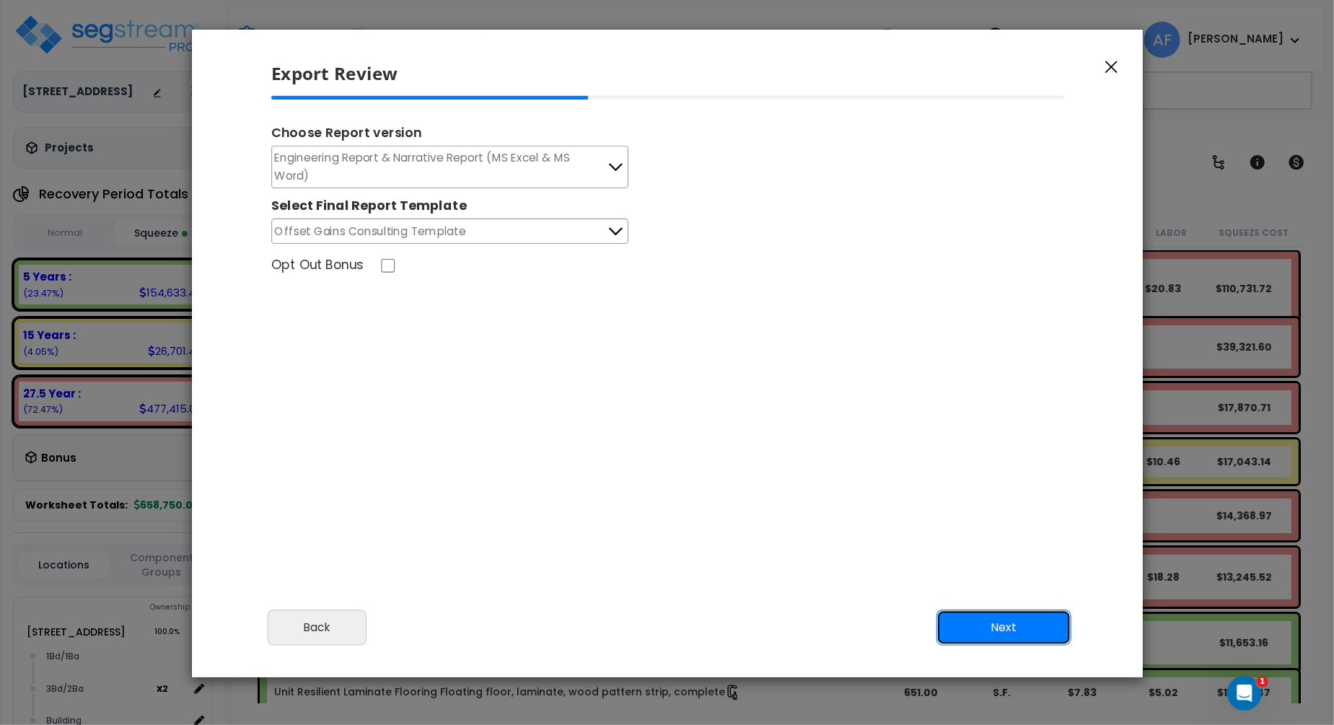
click at [995, 625] on button "Next" at bounding box center [1003, 627] width 135 height 36
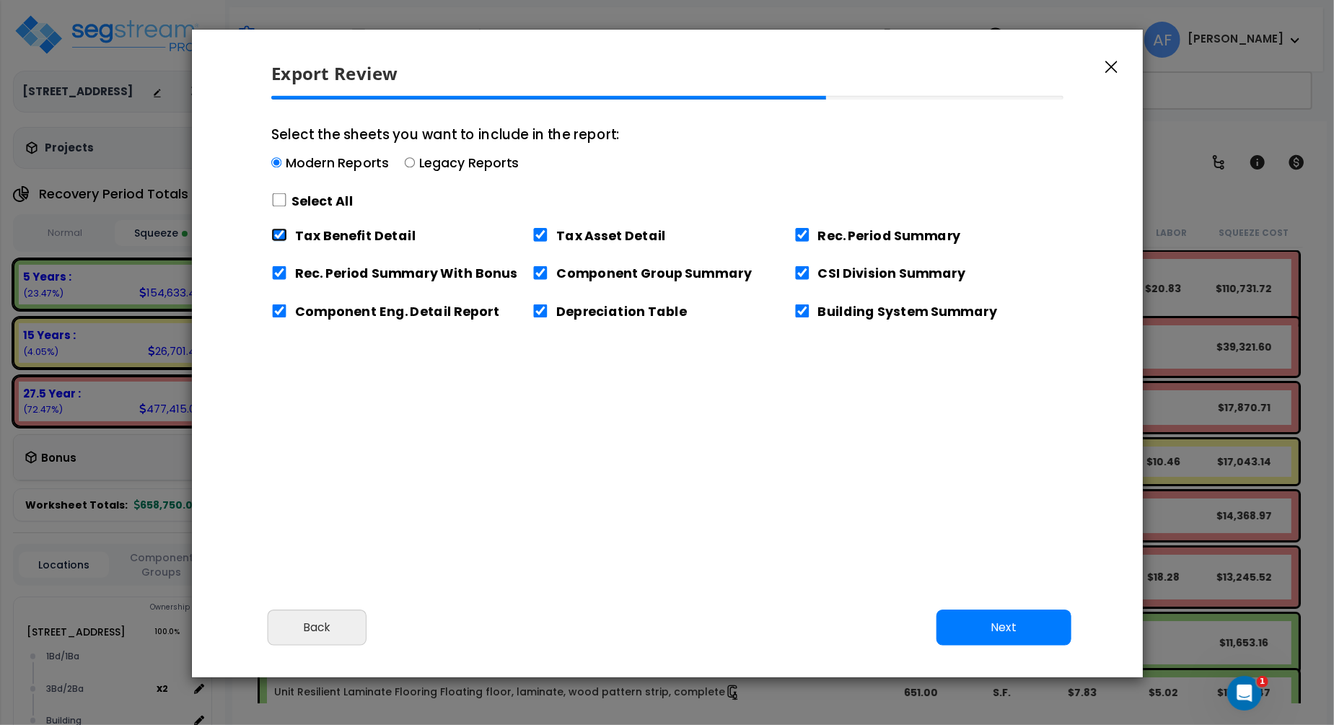
click at [278, 234] on input "Tax Benefit Detail" at bounding box center [279, 235] width 16 height 14
checkbox input "false"
click at [1007, 630] on button "Next" at bounding box center [1003, 627] width 135 height 36
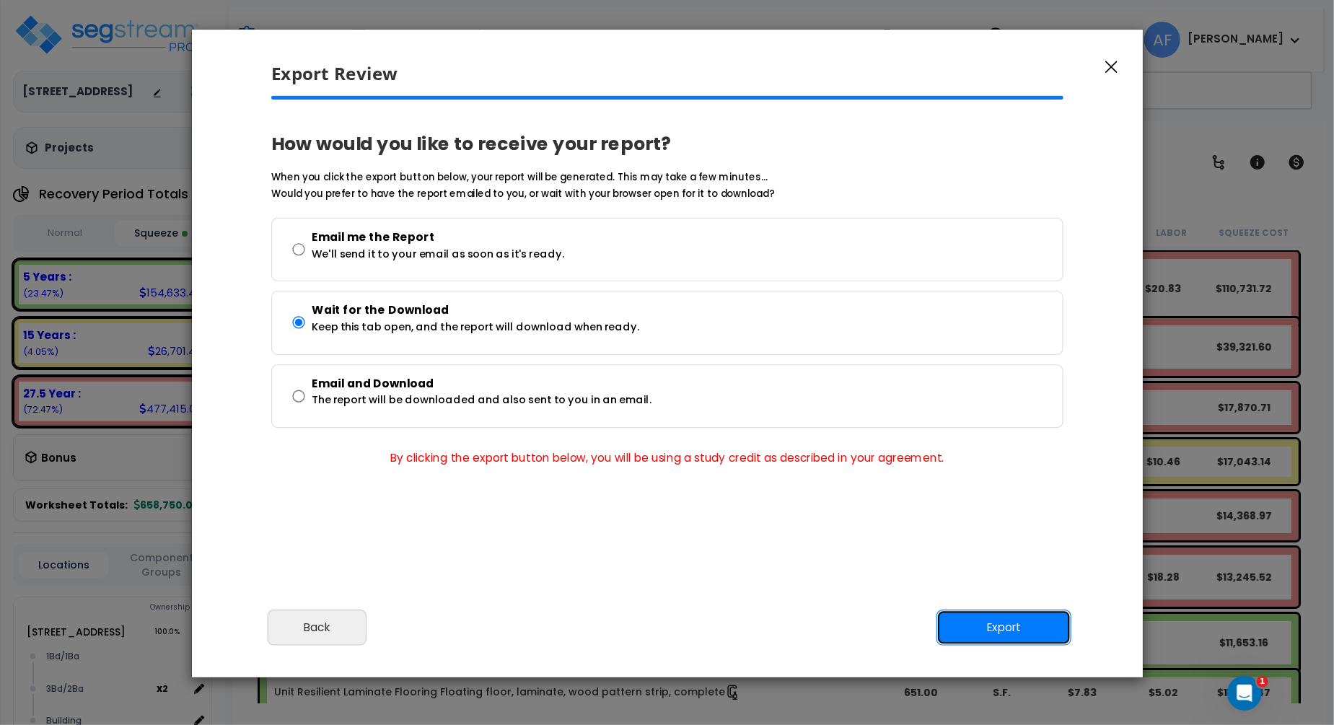
click at [1008, 628] on button "Export" at bounding box center [1003, 627] width 135 height 36
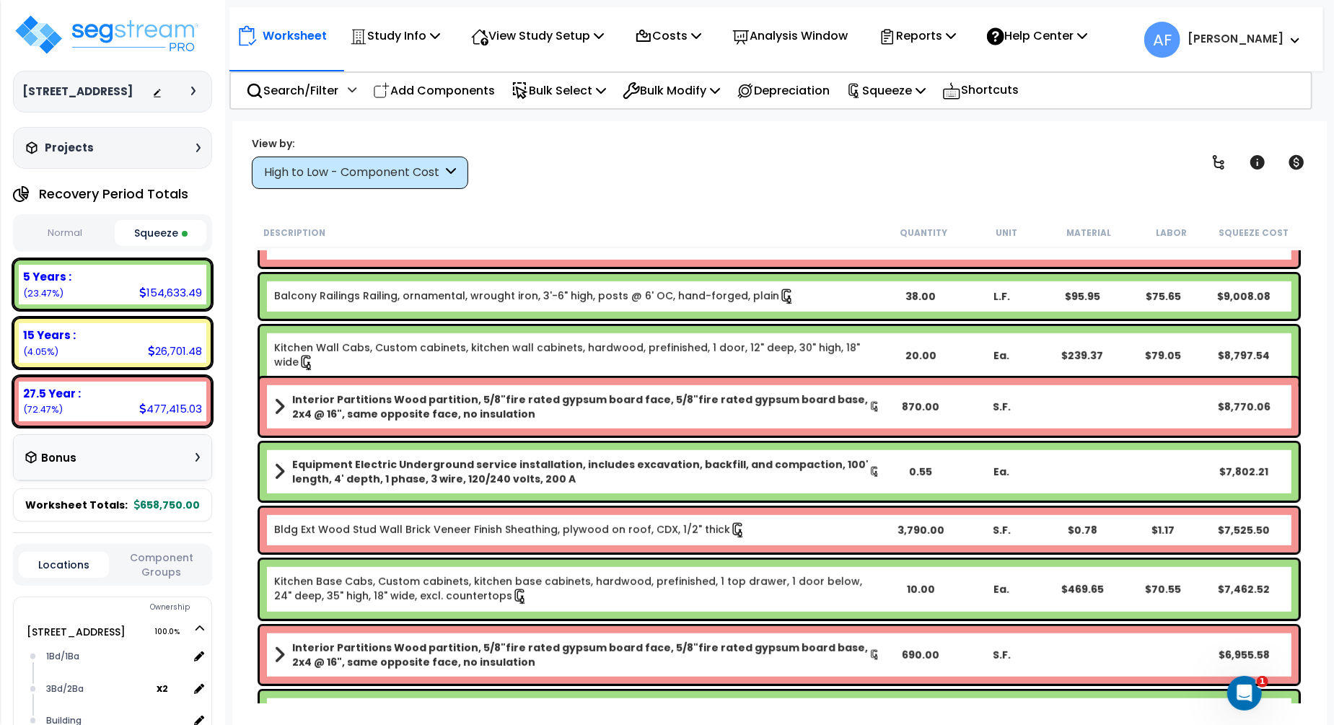
scroll to position [745, 0]
